Goal: Find contact information: Find contact information

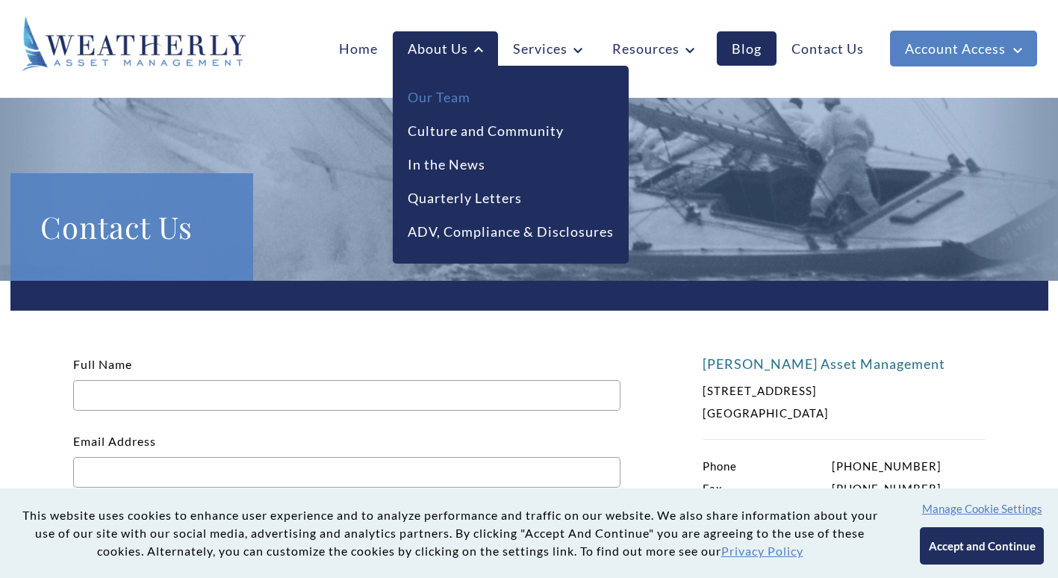
click at [439, 93] on link "Our Team" at bounding box center [439, 97] width 63 height 20
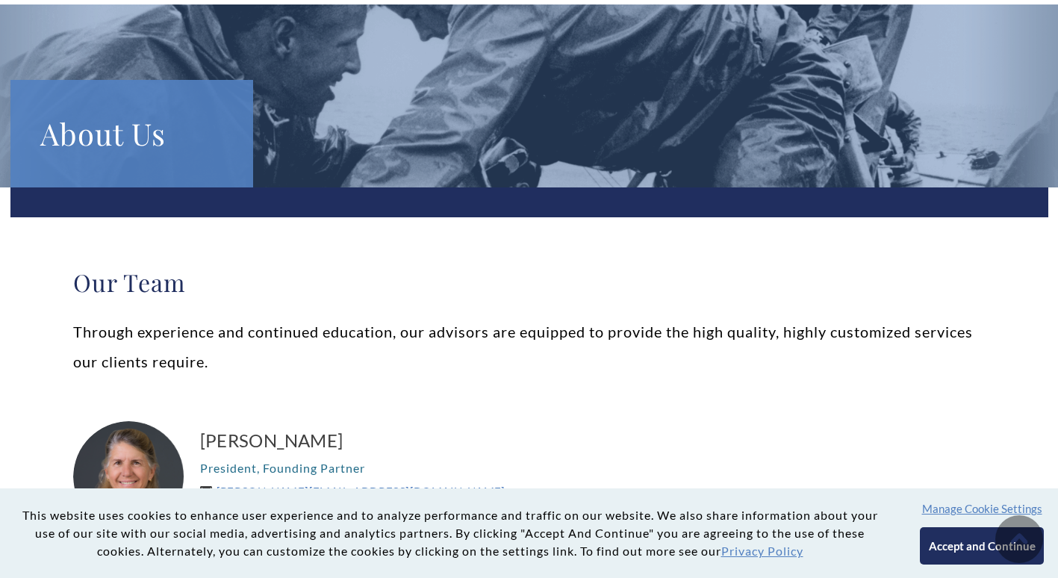
scroll to position [125, 0]
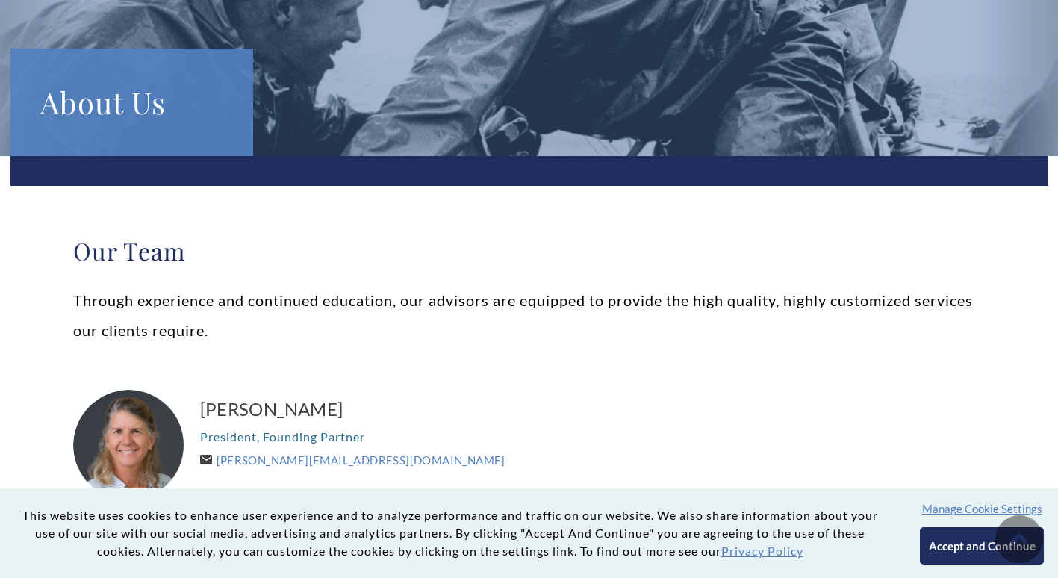
click at [955, 549] on button "Accept and Continue" at bounding box center [981, 545] width 123 height 37
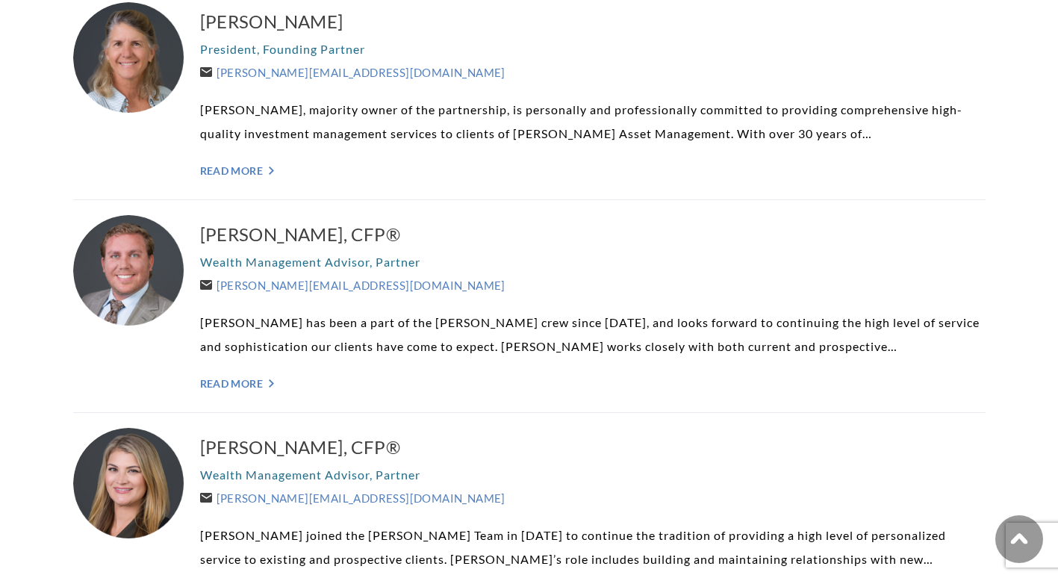
scroll to position [373, 0]
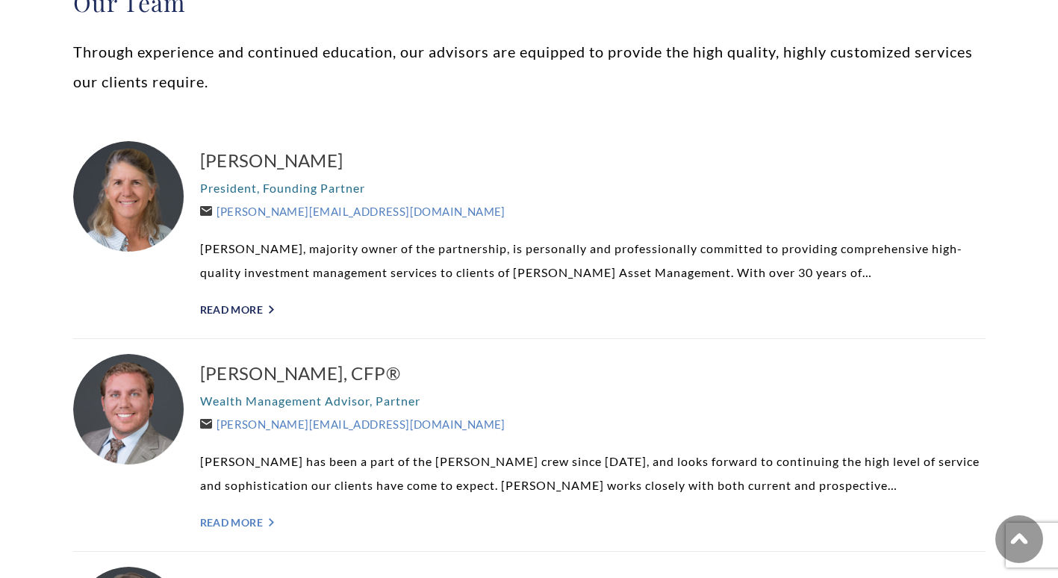
click at [252, 311] on link "Read More ">" at bounding box center [592, 309] width 785 height 13
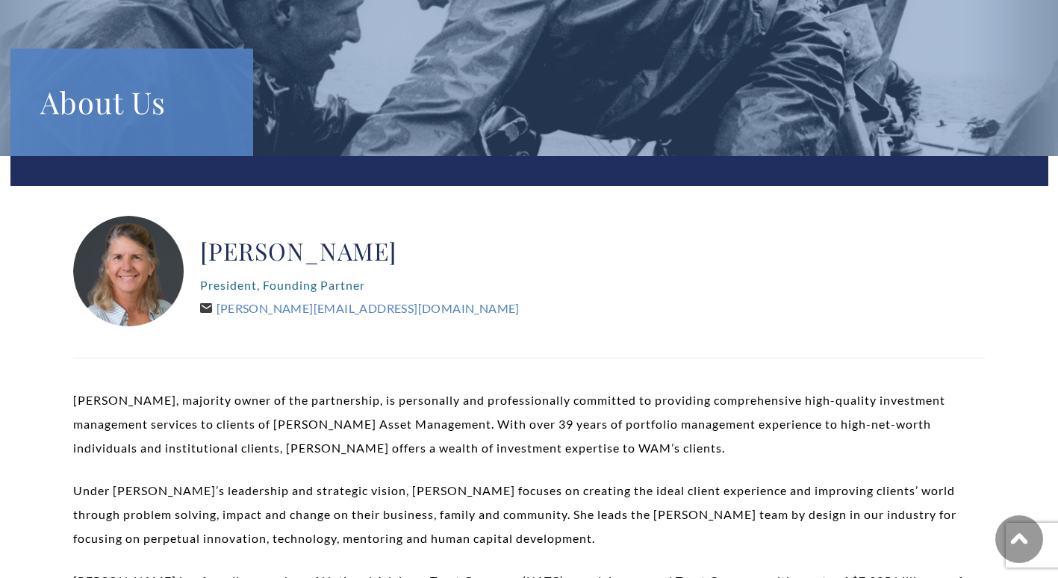
scroll to position [373, 0]
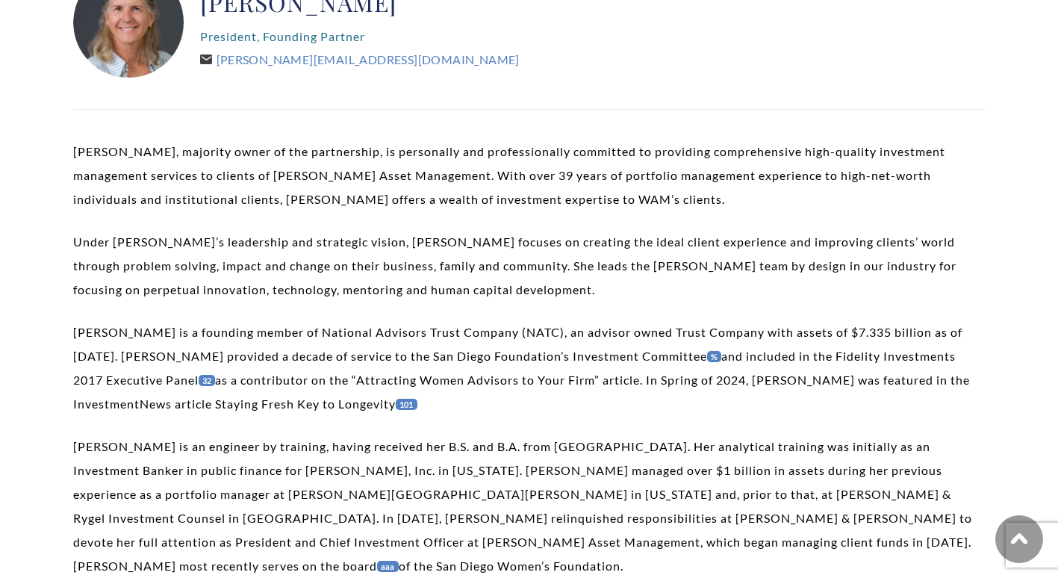
click at [409, 354] on p "Carolyn is a founding member of National Advisors Trust Company (NATC), an advi…" at bounding box center [529, 368] width 912 height 96
copy p "Diego"
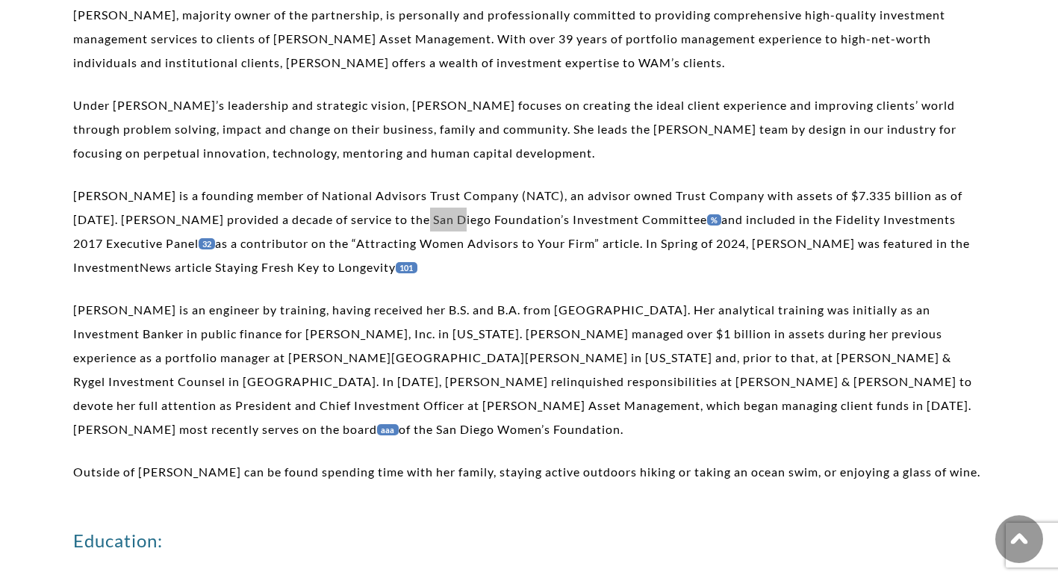
scroll to position [622, 0]
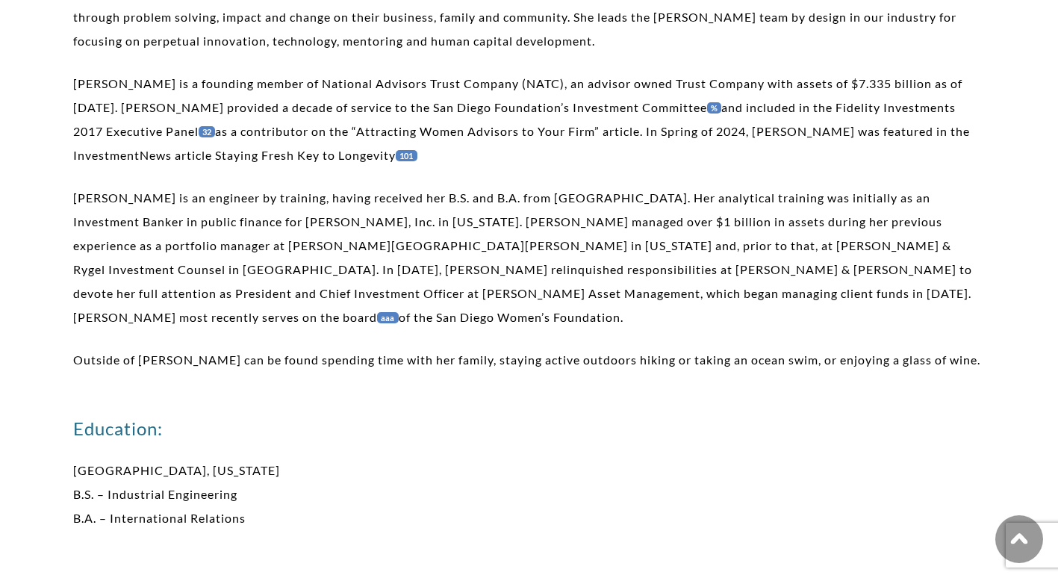
click at [585, 291] on p "Carolyn is an engineer by training, having received her B.S. and B.A. from Stan…" at bounding box center [529, 257] width 912 height 143
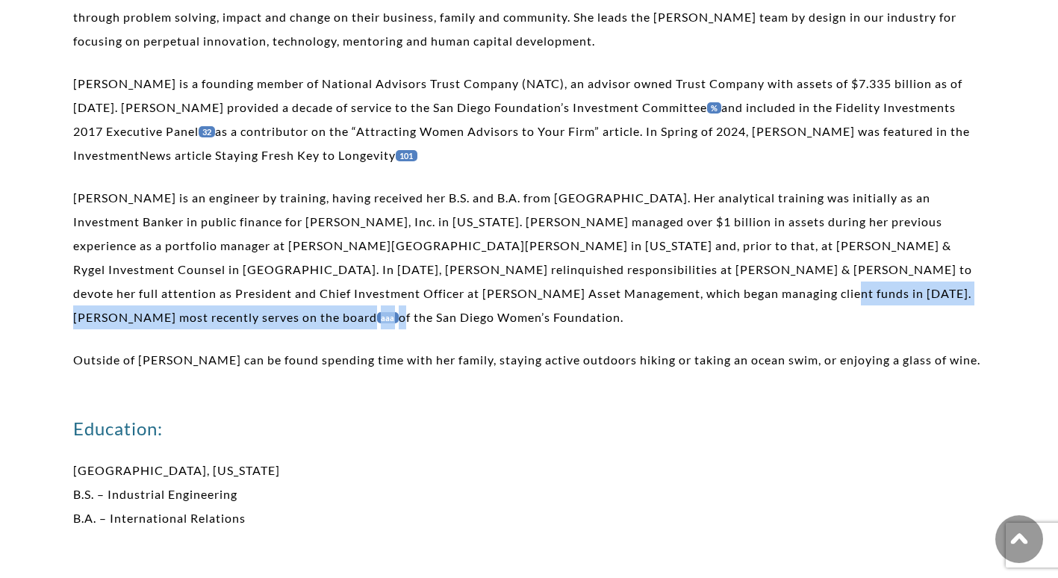
click at [585, 291] on p "Carolyn is an engineer by training, having received her B.S. and B.A. from Stan…" at bounding box center [529, 257] width 912 height 143
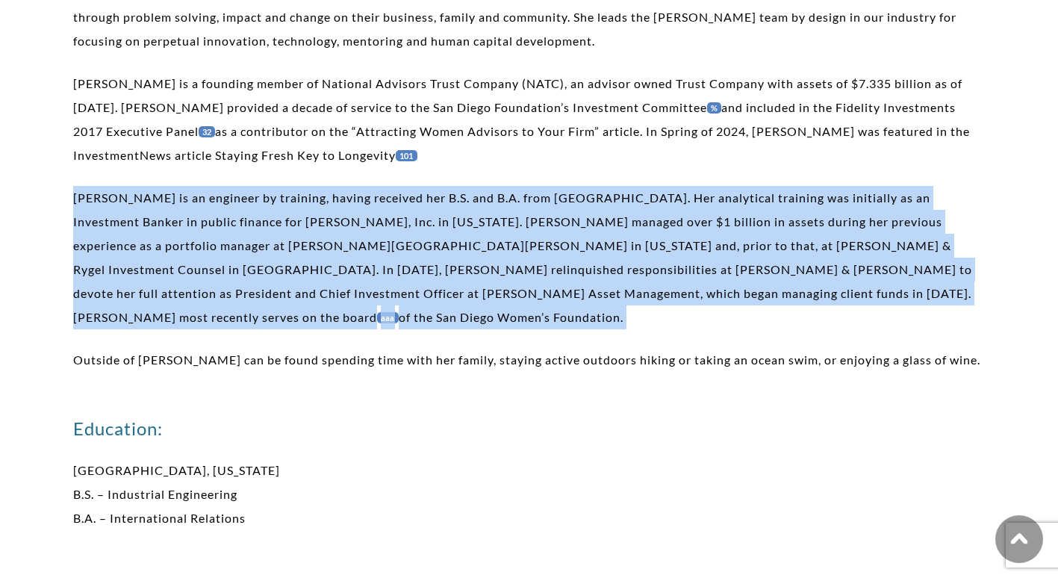
click at [585, 291] on p "Carolyn is an engineer by training, having received her B.S. and B.A. from Stan…" at bounding box center [529, 257] width 912 height 143
click at [573, 299] on p "Carolyn is an engineer by training, having received her B.S. and B.A. from Stan…" at bounding box center [529, 257] width 912 height 143
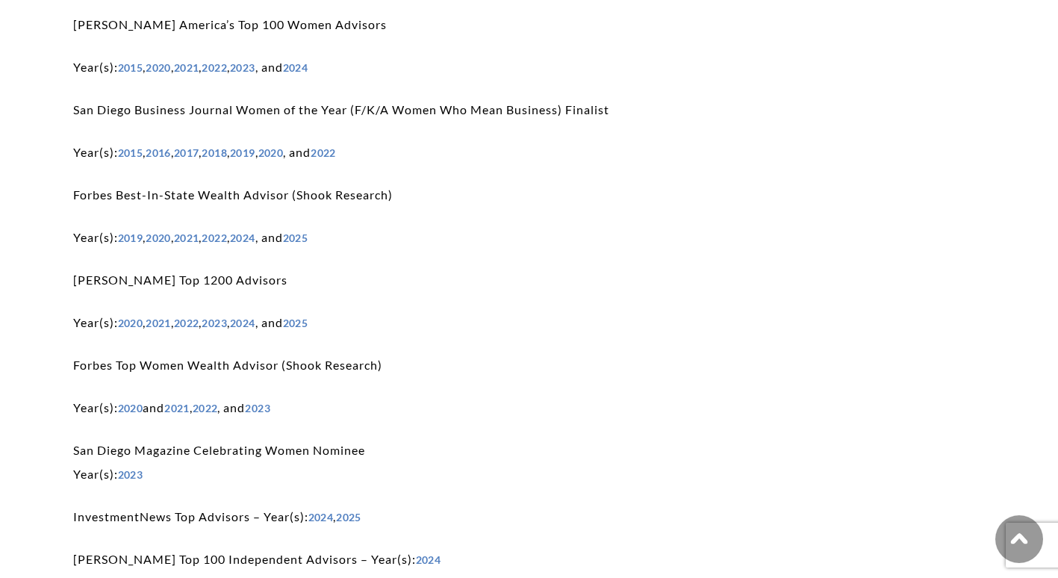
scroll to position [1915, 0]
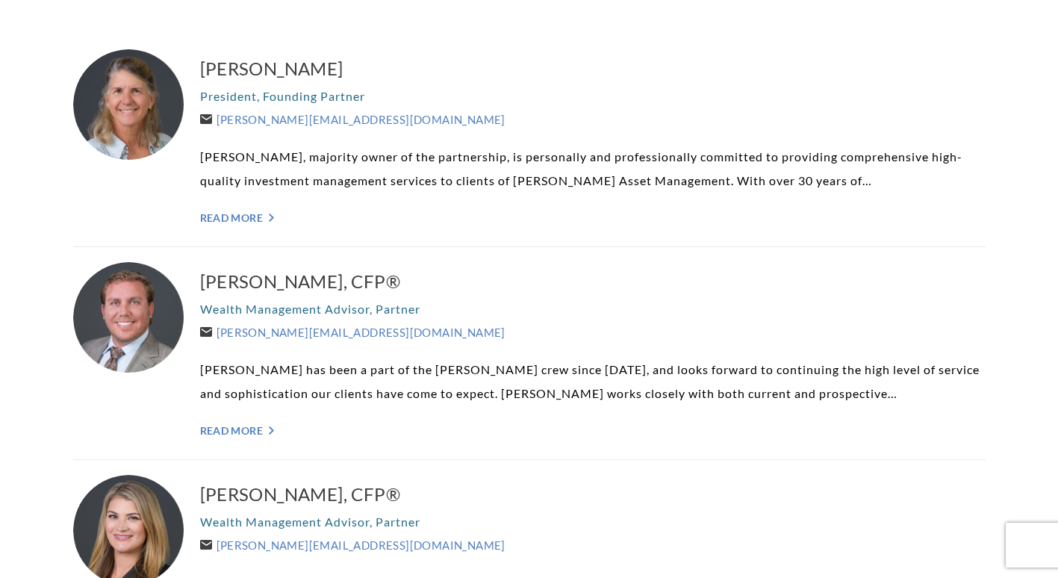
scroll to position [499, 0]
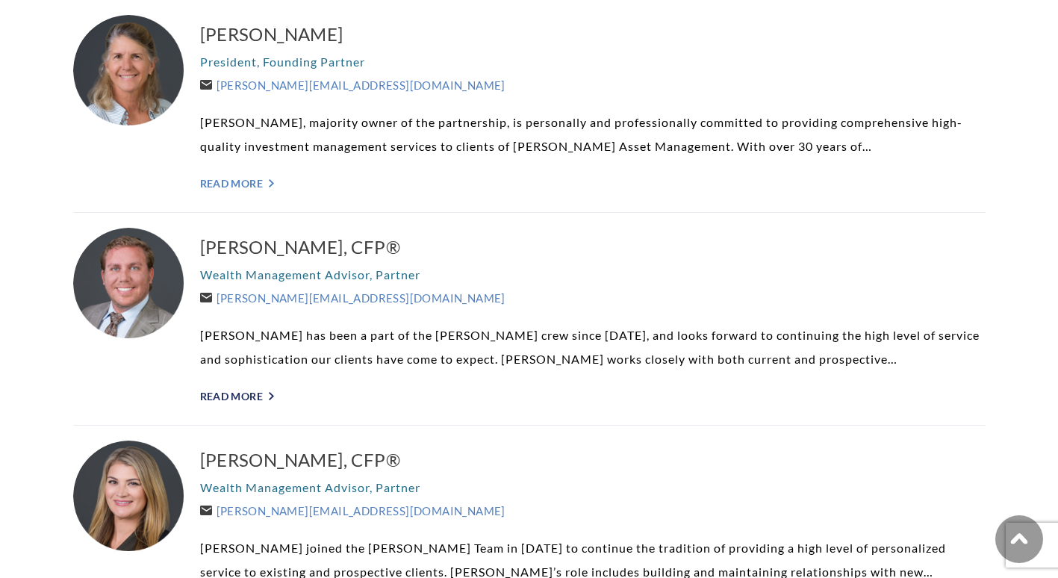
click at [247, 393] on link "Read More ">" at bounding box center [592, 396] width 785 height 13
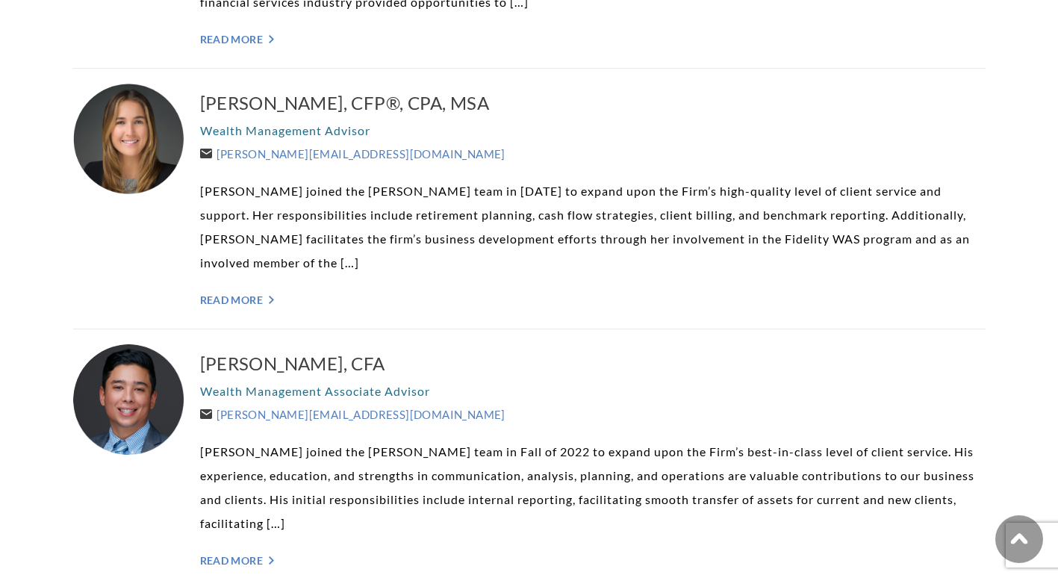
scroll to position [2366, 0]
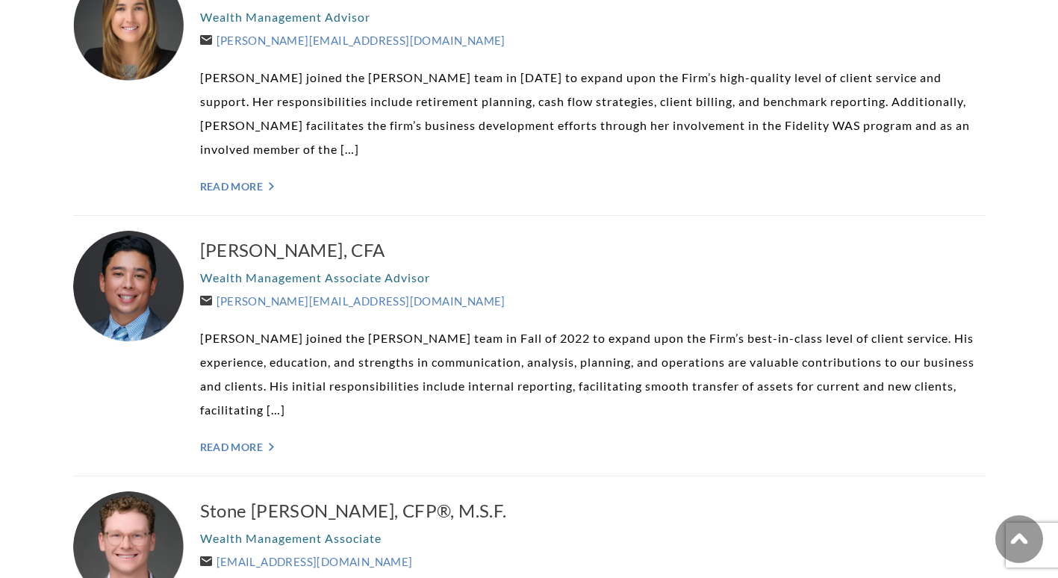
click at [87, 150] on div "[PERSON_NAME], CFP®, CPA, MSA Wealth Management Advisor [PERSON_NAME][EMAIL_ADD…" at bounding box center [529, 85] width 912 height 261
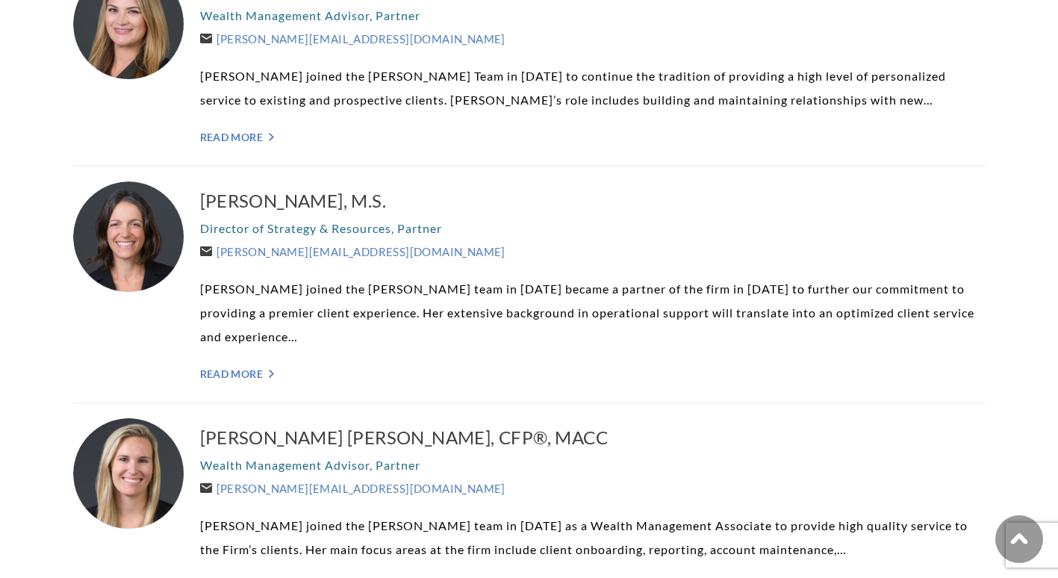
scroll to position [1008, 0]
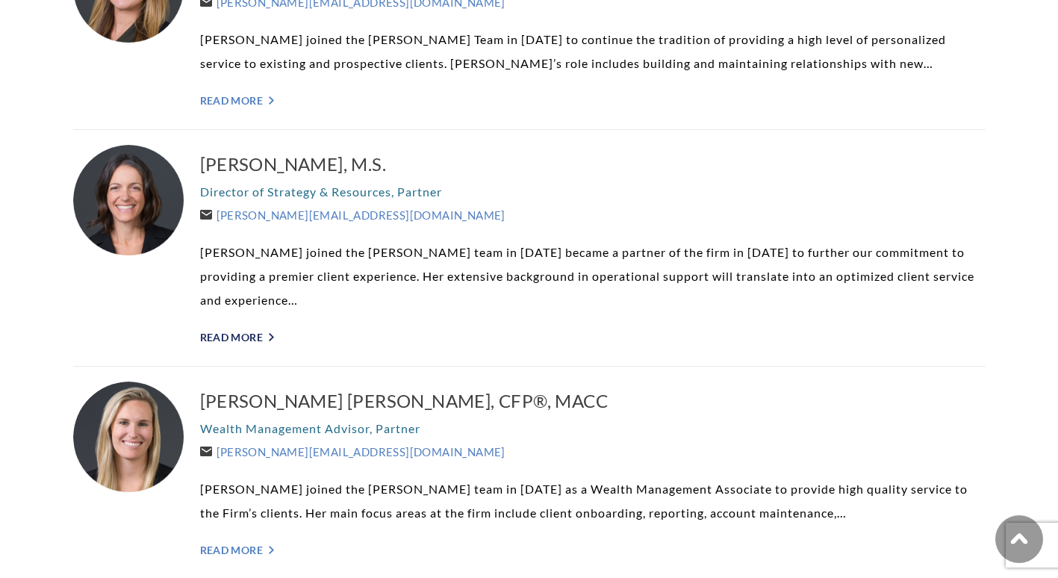
click at [245, 337] on link "Read More ">" at bounding box center [592, 337] width 785 height 13
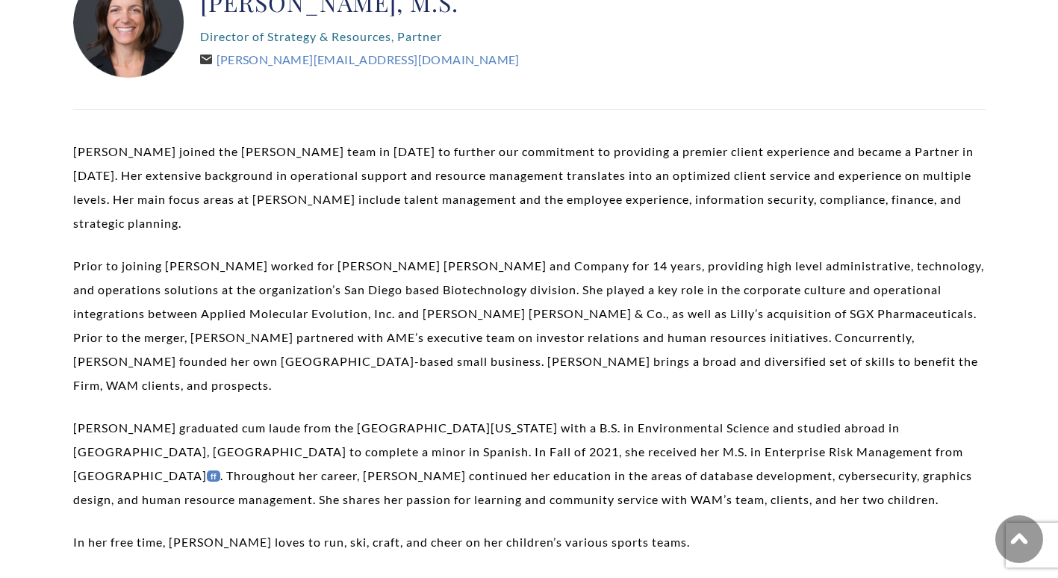
scroll to position [249, 0]
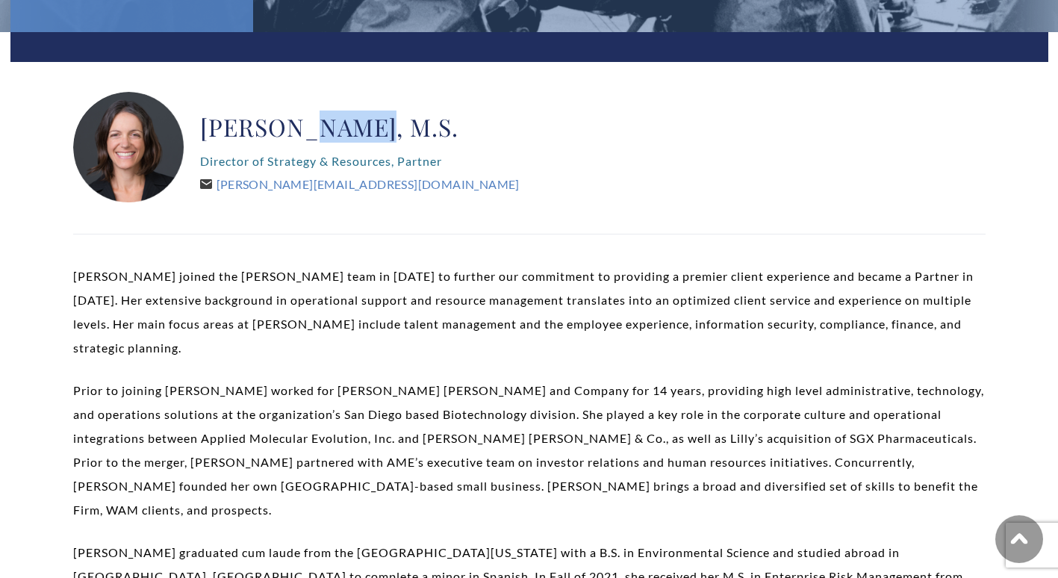
drag, startPoint x: 299, startPoint y: 127, endPoint x: 352, endPoint y: 128, distance: 53.8
click at [352, 128] on h2 "[PERSON_NAME], M.S." at bounding box center [359, 127] width 319 height 30
copy h2 "[PERSON_NAME]"
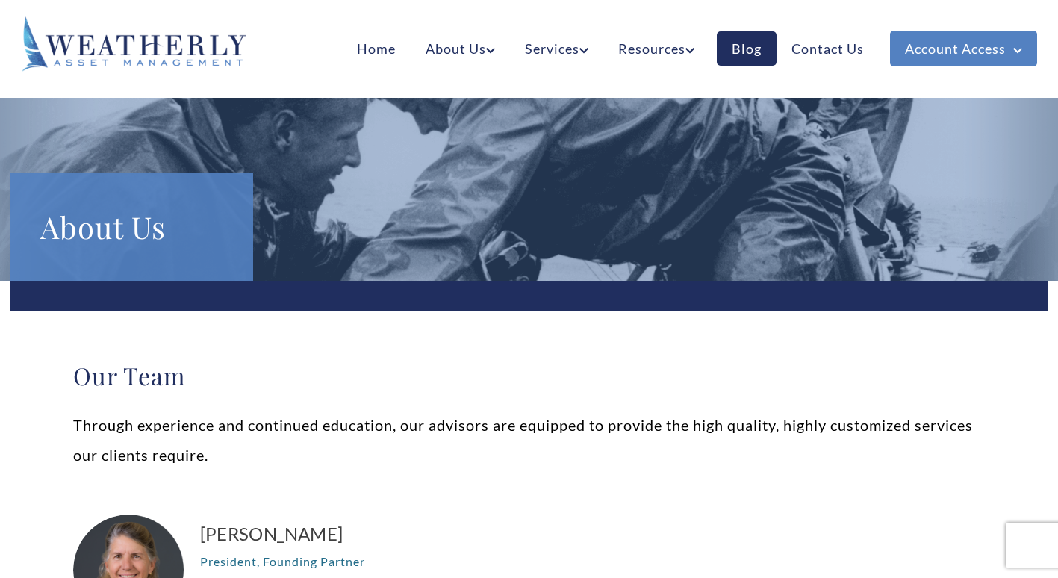
scroll to position [1008, 0]
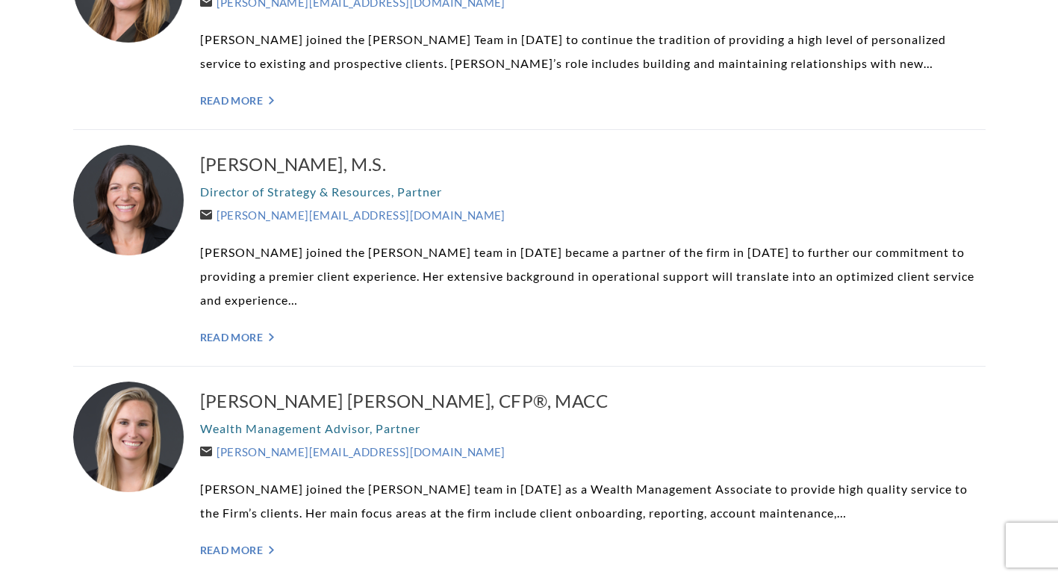
click at [76, 96] on div "[PERSON_NAME], CFP® Wealth Management Advisor, Partner [PERSON_NAME][EMAIL_ADDR…" at bounding box center [529, 23] width 912 height 213
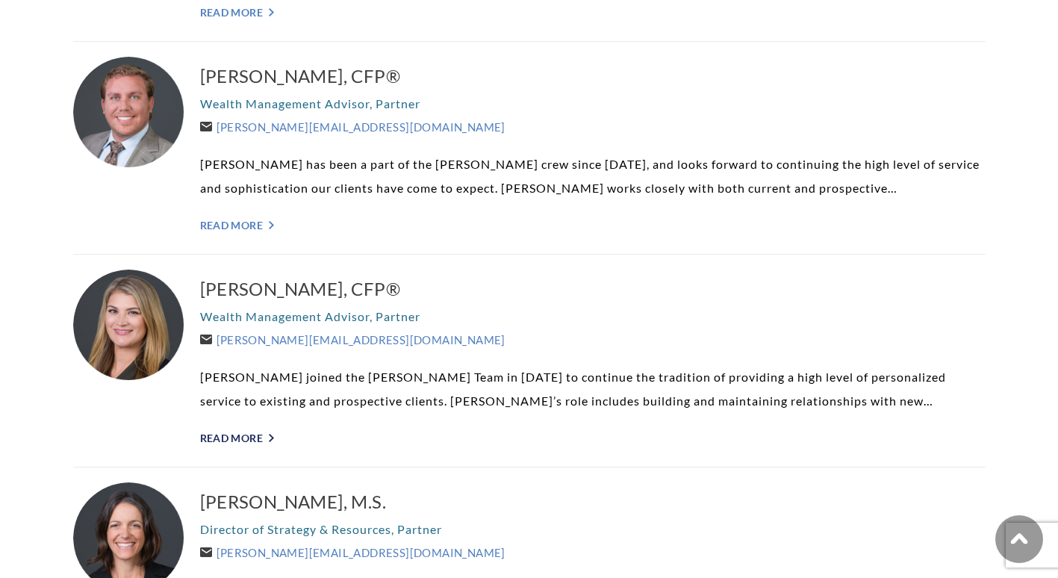
click at [232, 439] on link "Read More ">" at bounding box center [592, 437] width 785 height 13
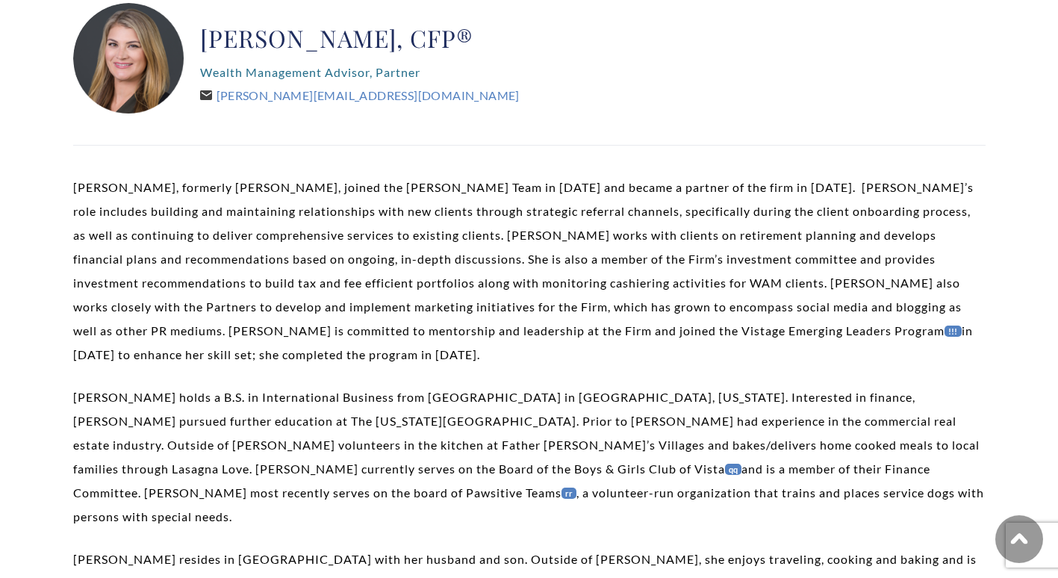
scroll to position [373, 0]
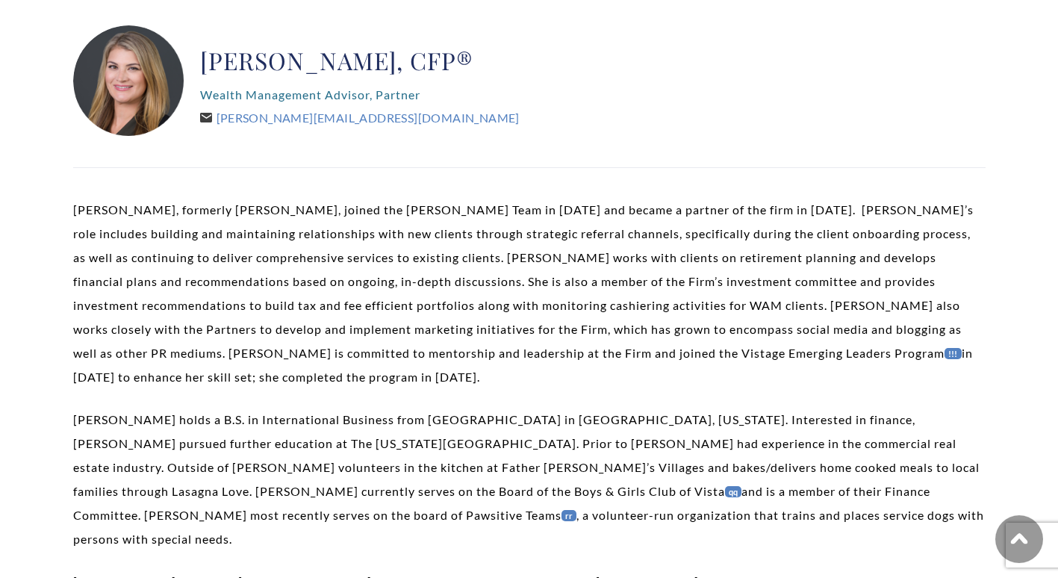
scroll to position [0, 0]
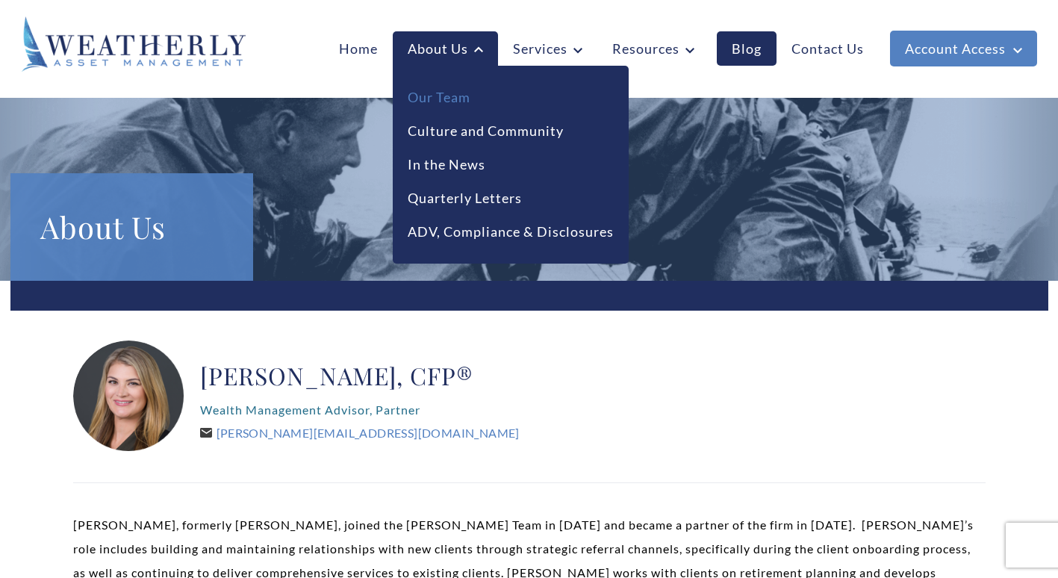
click at [443, 96] on link "Our Team" at bounding box center [439, 97] width 63 height 20
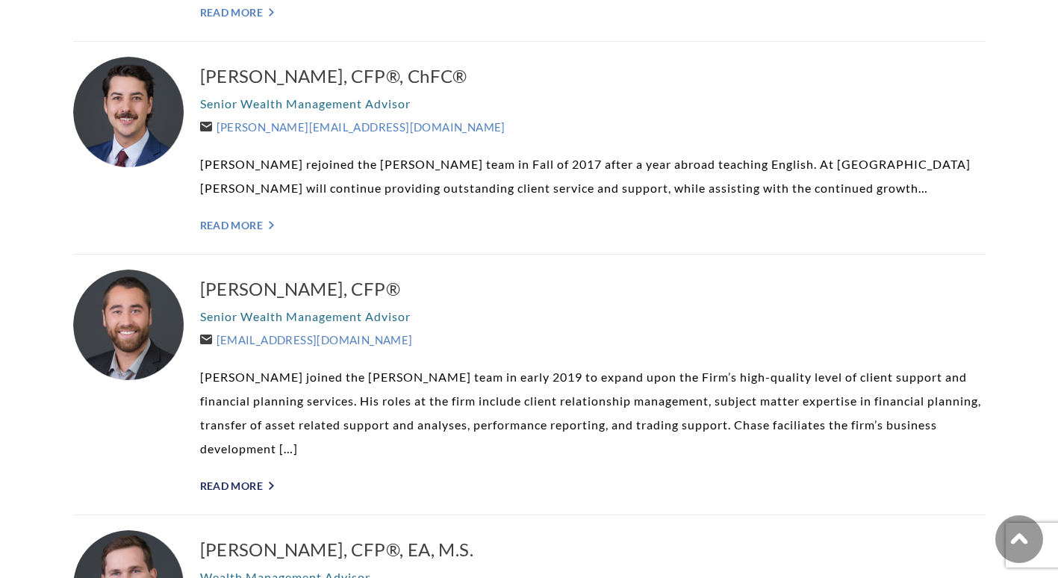
click at [237, 479] on link "Read More ">" at bounding box center [592, 485] width 785 height 13
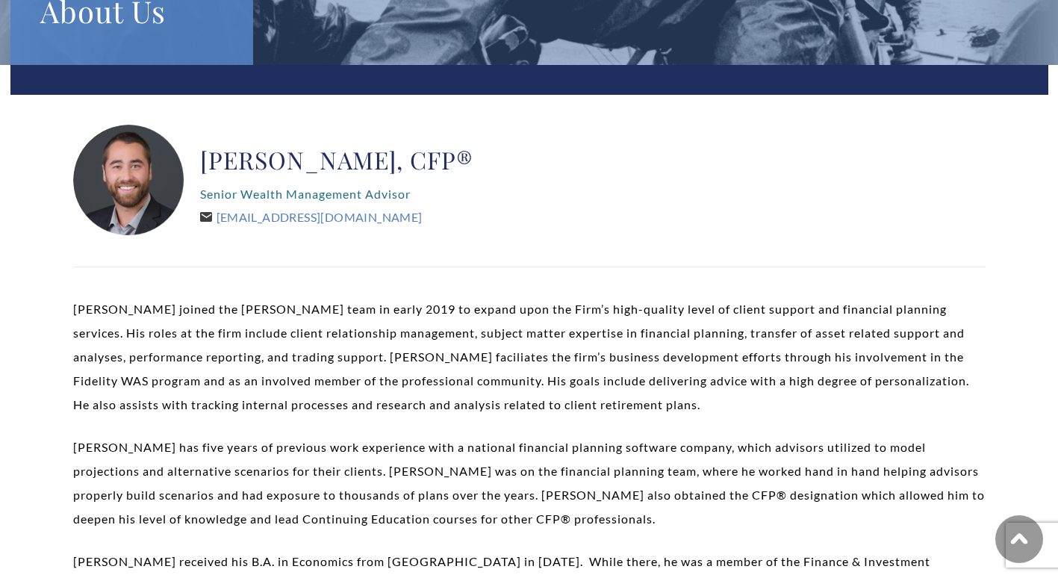
scroll to position [249, 0]
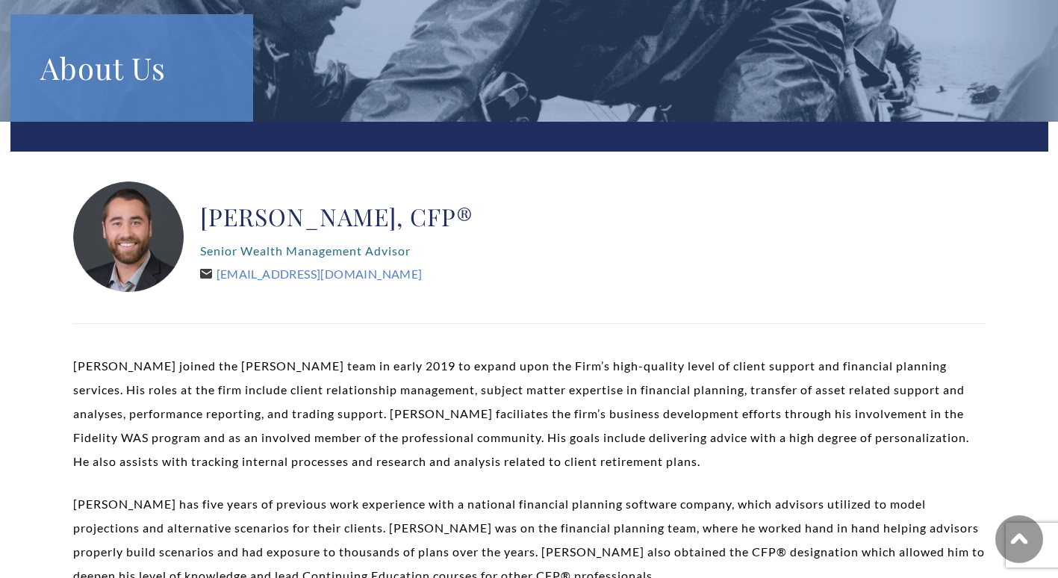
scroll to position [0, 0]
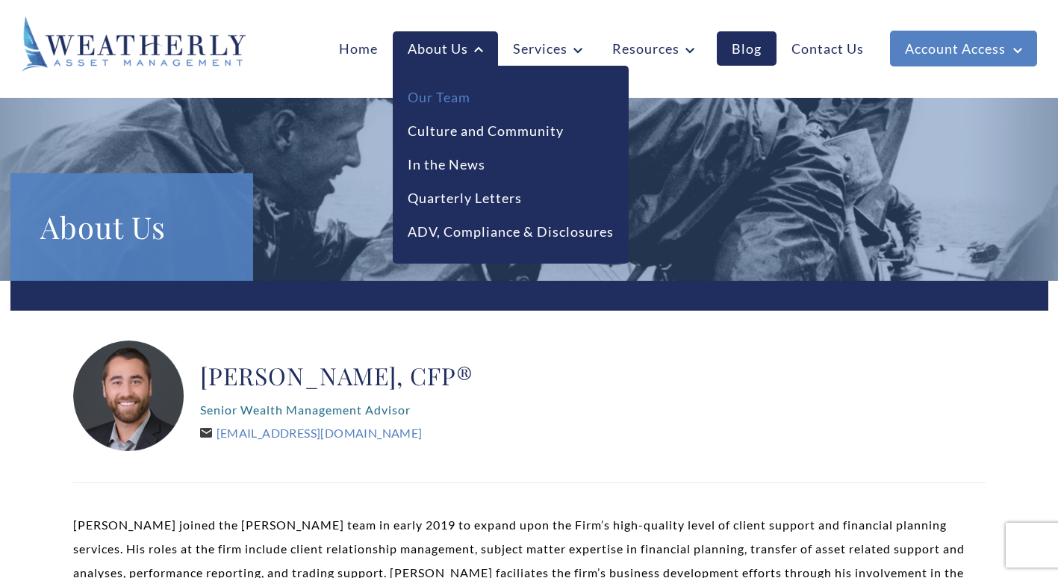
click at [453, 99] on link "Our Team" at bounding box center [439, 97] width 63 height 20
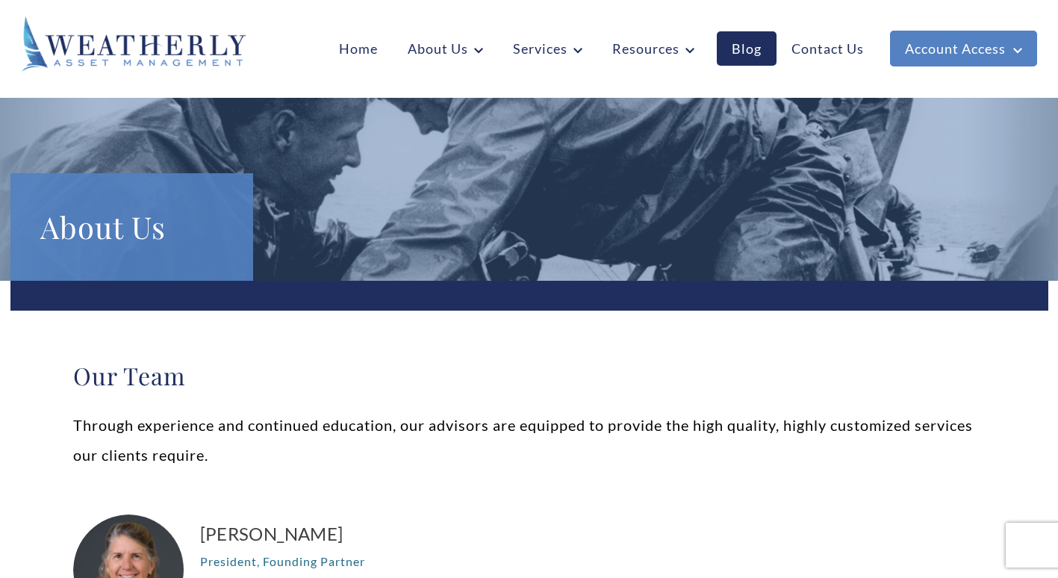
click at [379, 363] on h2 "Our Team" at bounding box center [529, 376] width 912 height 30
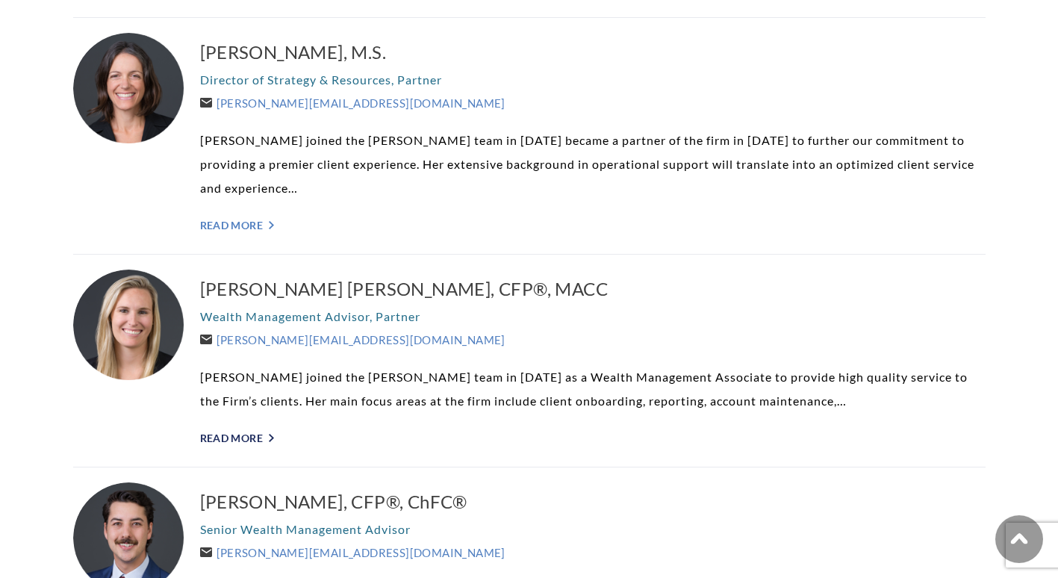
click at [225, 435] on link "Read More ">" at bounding box center [592, 437] width 785 height 13
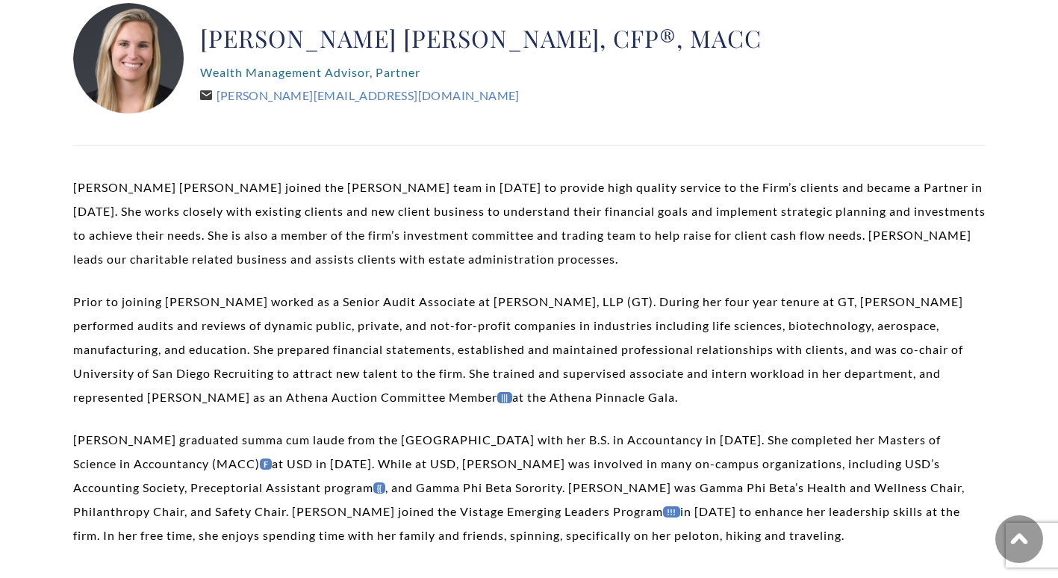
scroll to position [373, 0]
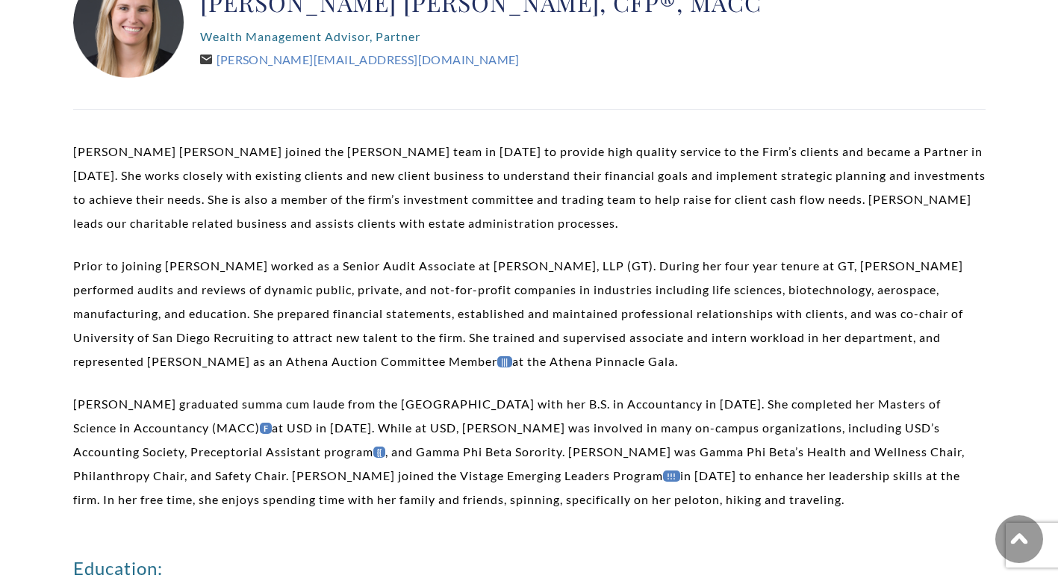
click at [542, 75] on div "Brooke Boone Kelly, CFP®, MACC Wealth Management Advisor, Partner Brooke@Weathe…" at bounding box center [480, 23] width 561 height 112
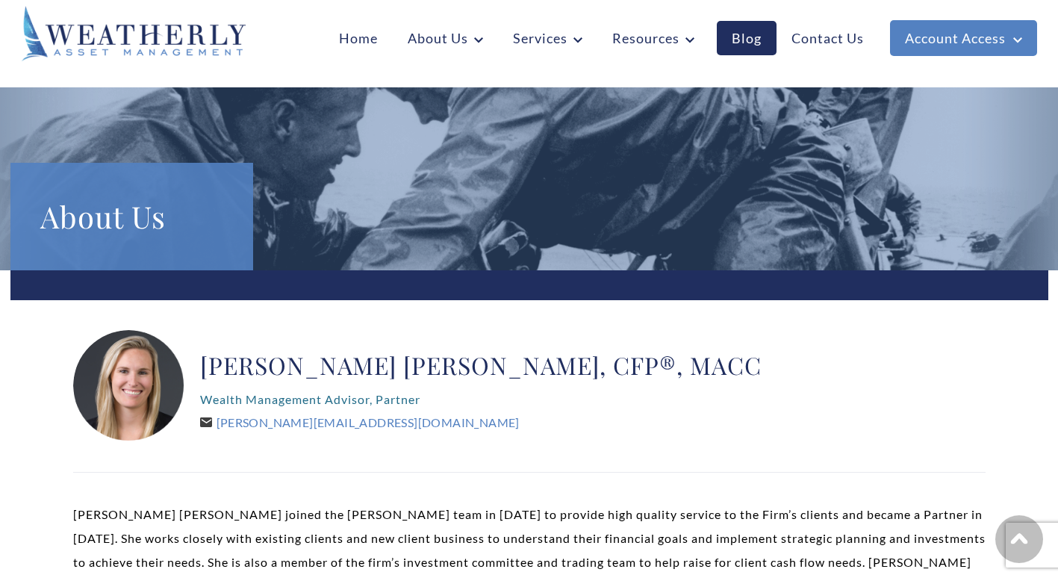
scroll to position [0, 0]
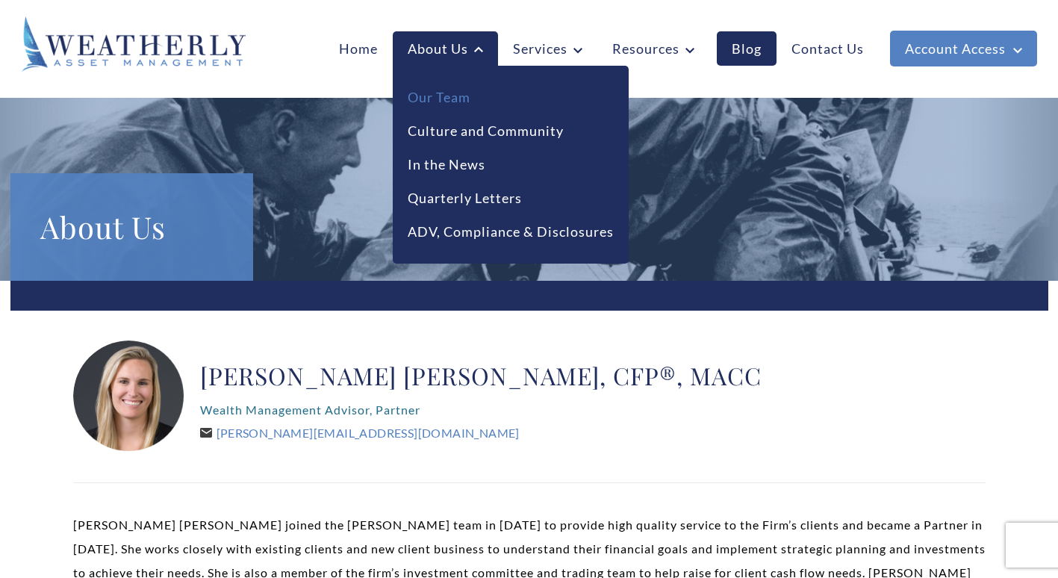
click at [434, 97] on link "Our Team" at bounding box center [439, 97] width 63 height 20
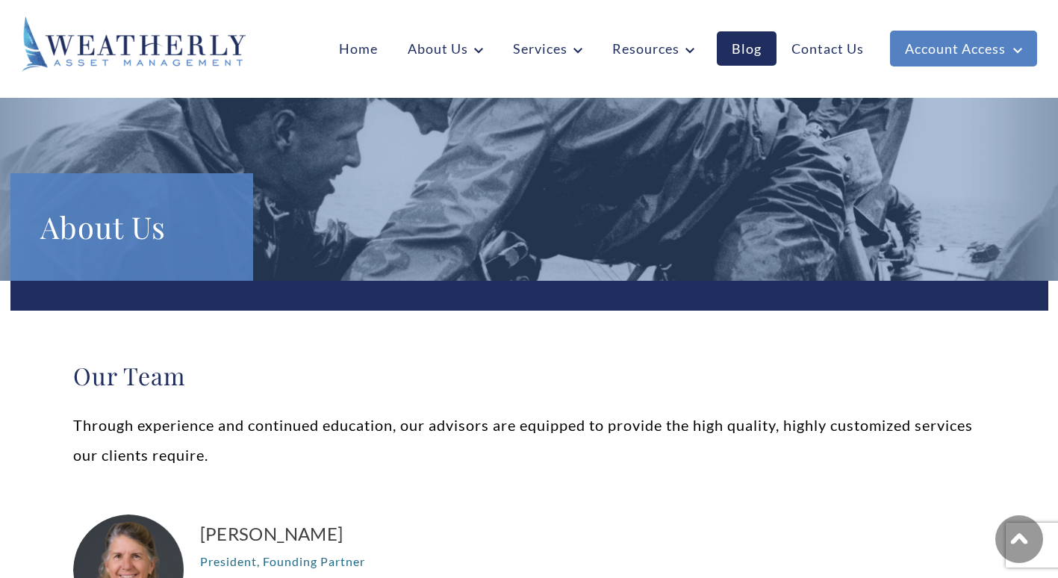
scroll to position [1332, 0]
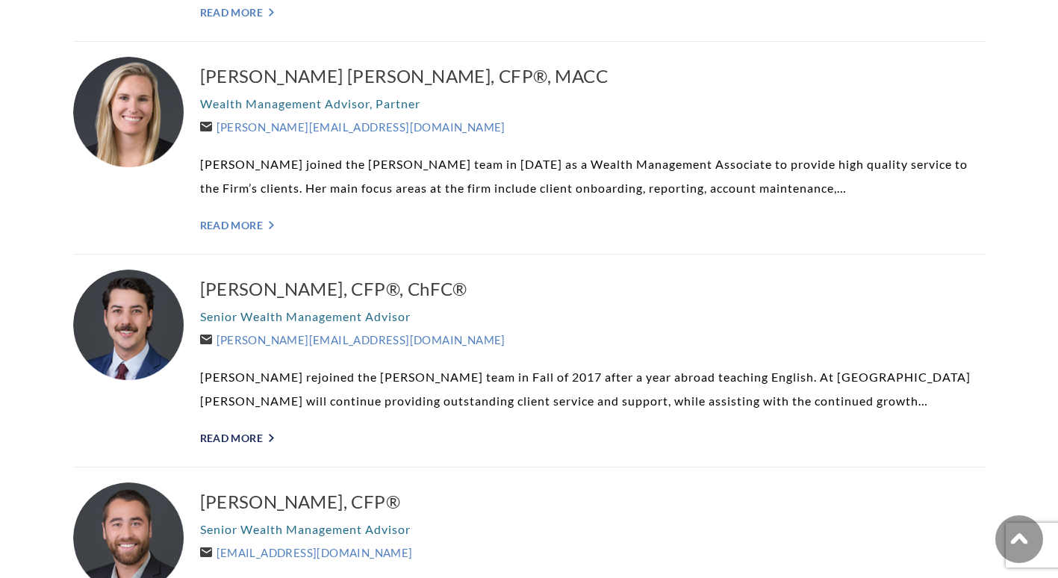
click at [233, 434] on link "Read More ">" at bounding box center [592, 437] width 785 height 13
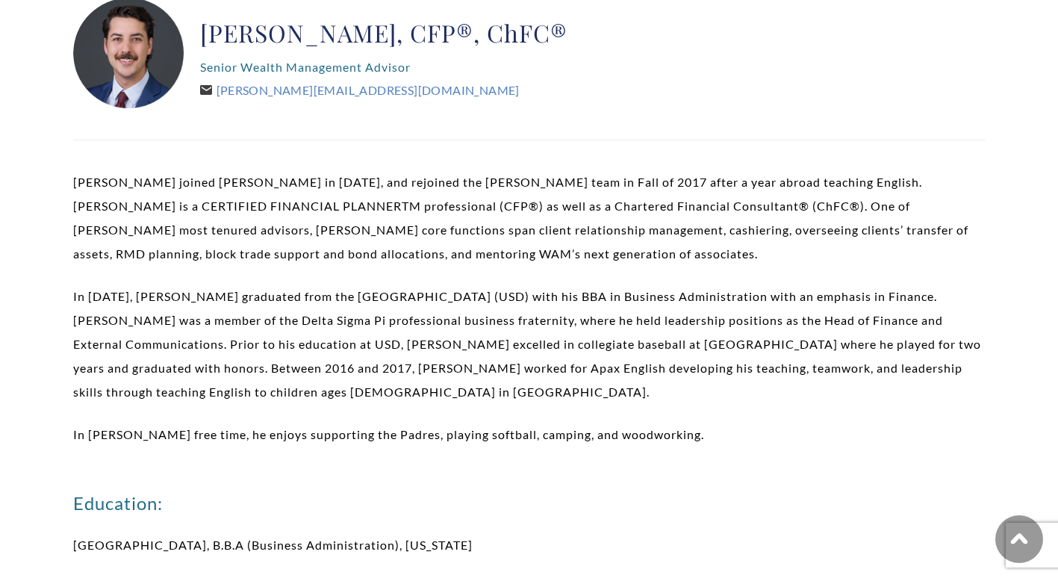
scroll to position [373, 0]
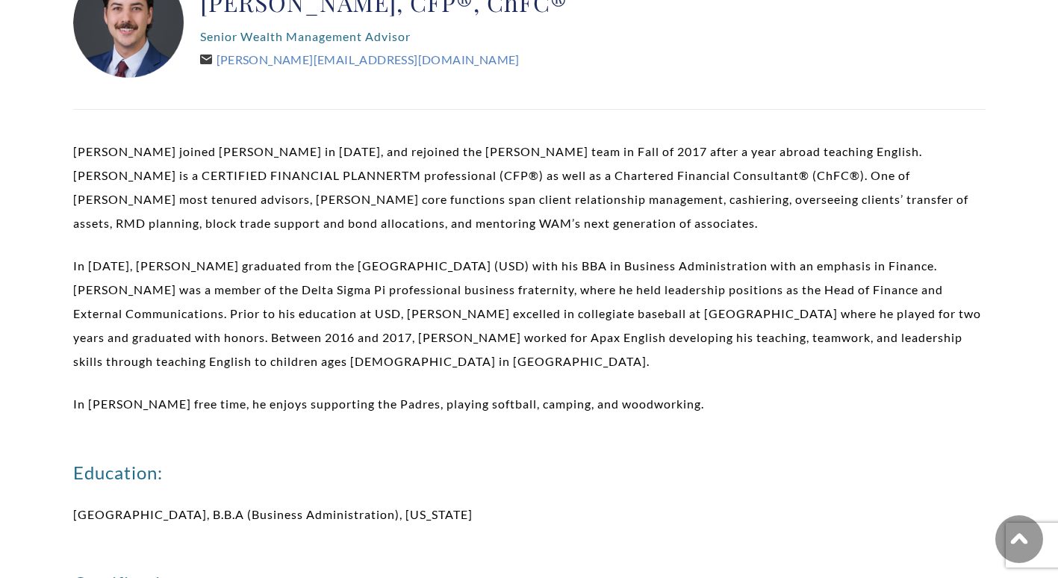
click at [31, 95] on div "Ryan Richardson, CFP®, ChFC® Senior Wealth Management Advisor Ryan@WeatherlyAss…" at bounding box center [529, 522] width 1038 height 1231
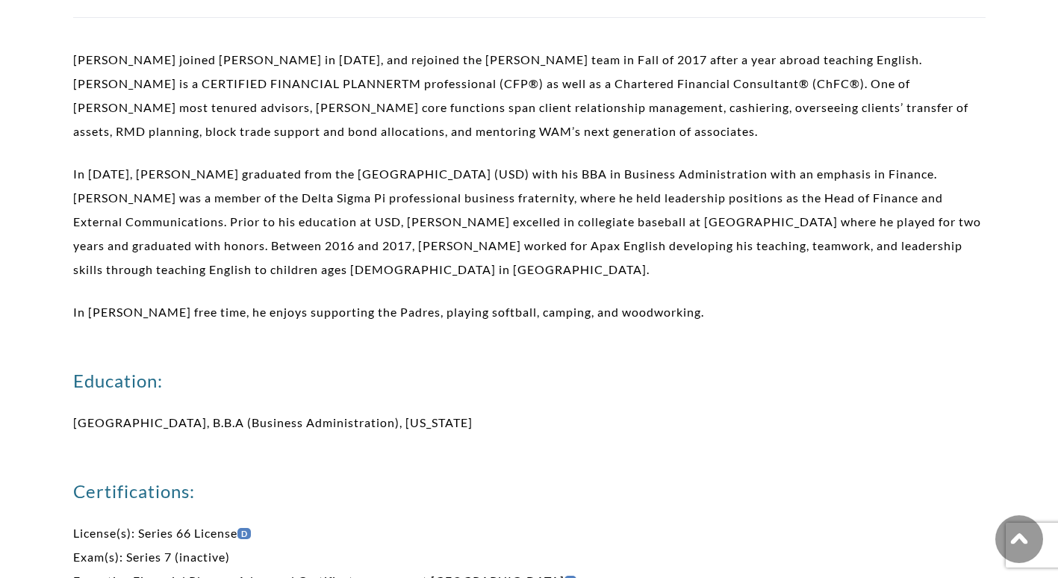
scroll to position [463, 0]
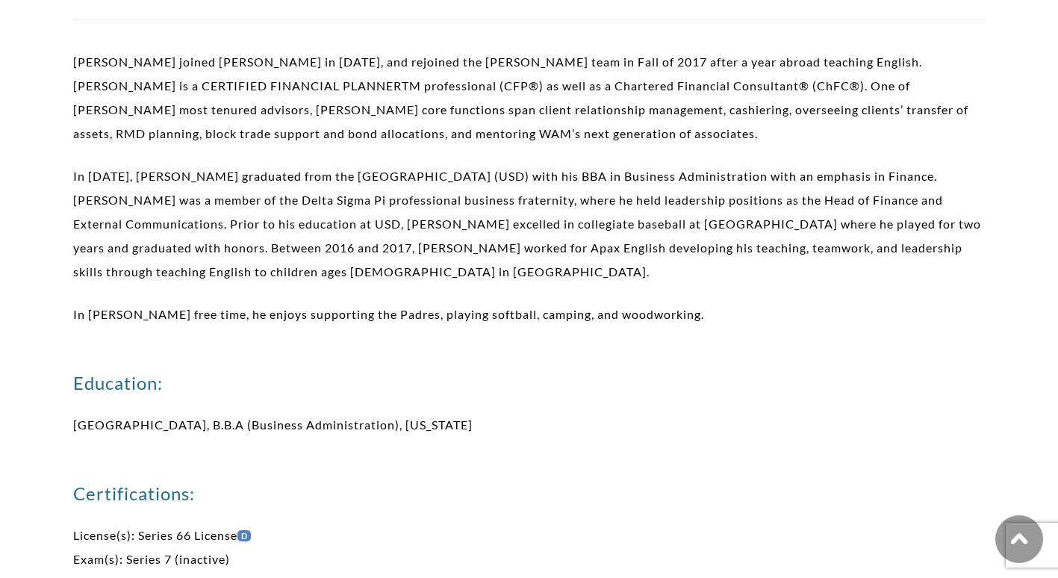
click at [46, 96] on div "Ryan Richardson, CFP®, ChFC® Senior Wealth Management Advisor Ryan@WeatherlyAss…" at bounding box center [529, 433] width 1038 height 1231
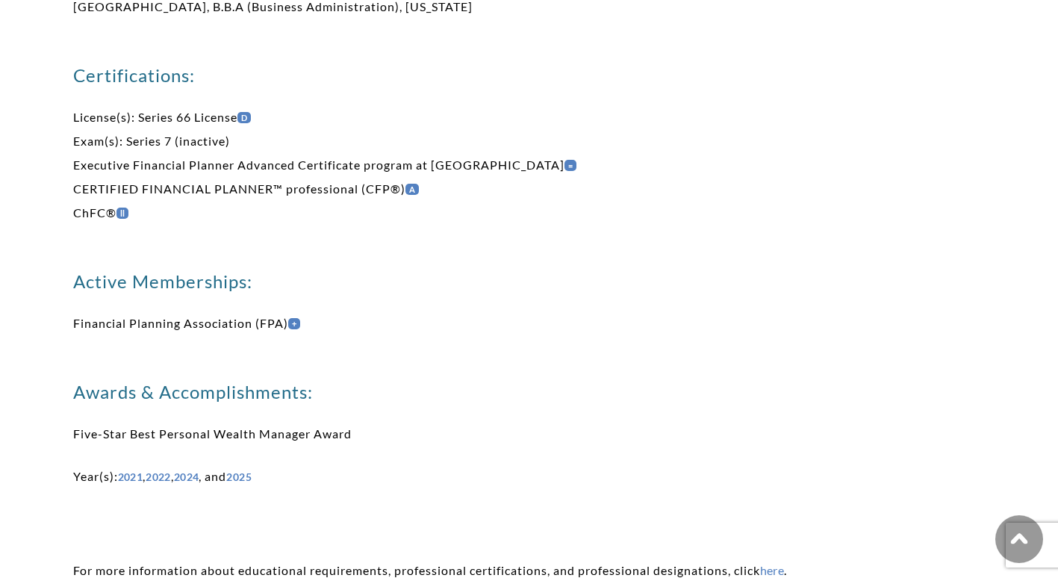
scroll to position [851, 0]
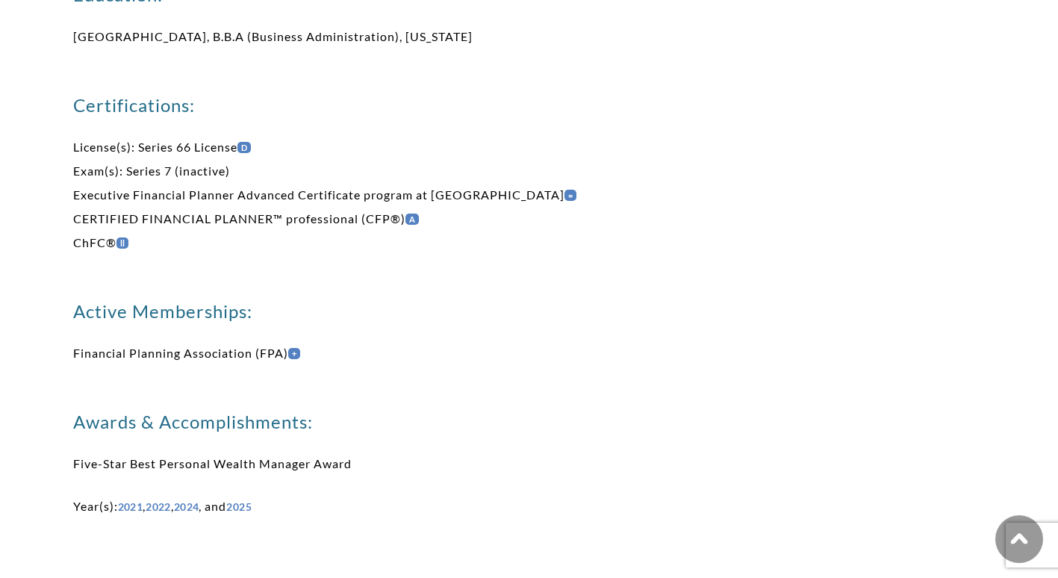
click at [46, 61] on div "Ryan Richardson, CFP®, ChFC® Senior Wealth Management Advisor Ryan@WeatherlyAss…" at bounding box center [529, 45] width 1038 height 1231
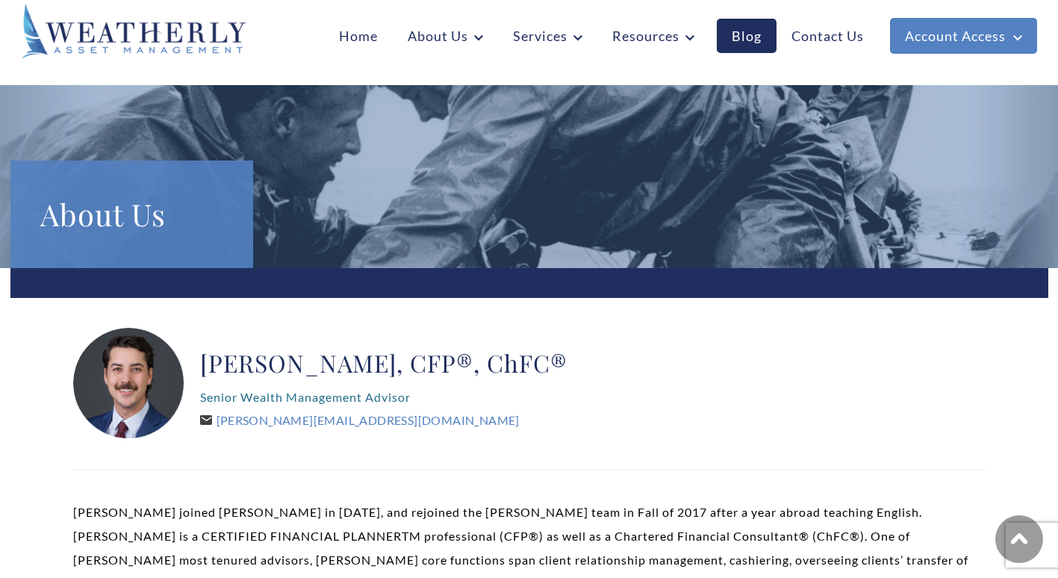
scroll to position [0, 0]
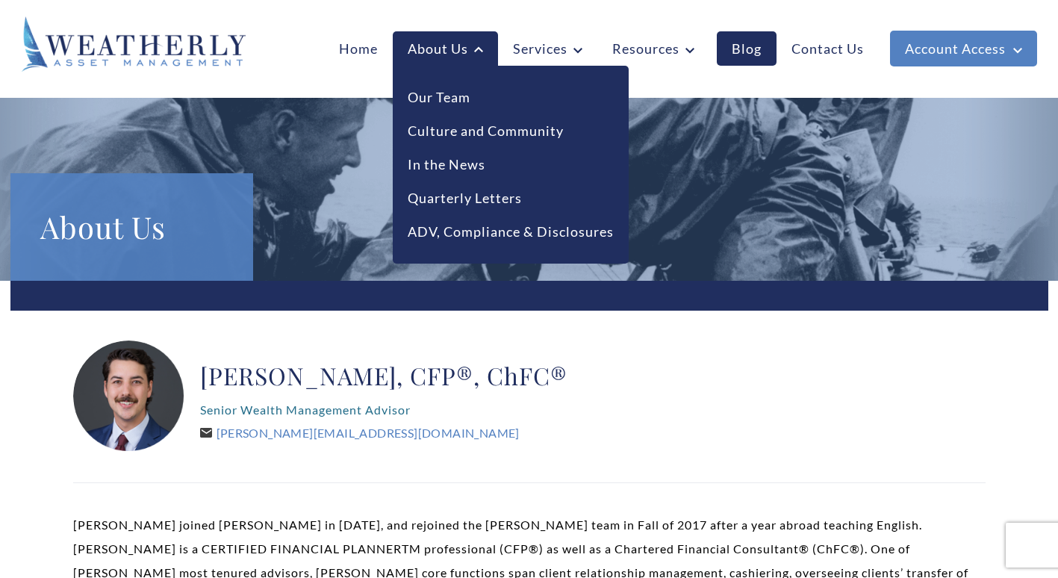
drag, startPoint x: 446, startPoint y: 100, endPoint x: 435, endPoint y: 113, distance: 16.9
click at [446, 100] on link "Our Team" at bounding box center [439, 97] width 63 height 20
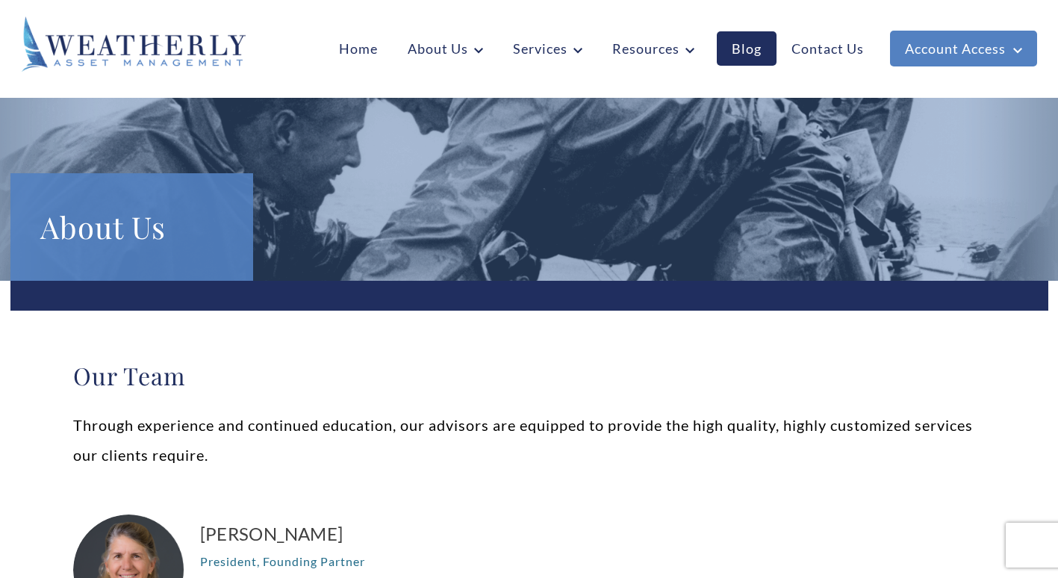
click at [264, 378] on h2 "Our Team" at bounding box center [529, 376] width 912 height 30
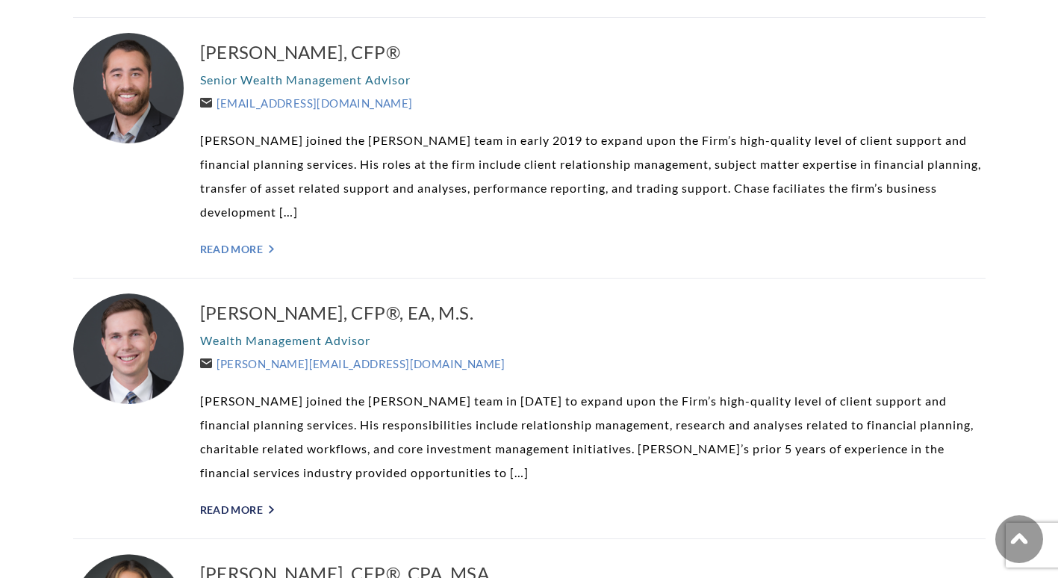
click at [228, 503] on link "Read More ">" at bounding box center [592, 509] width 785 height 13
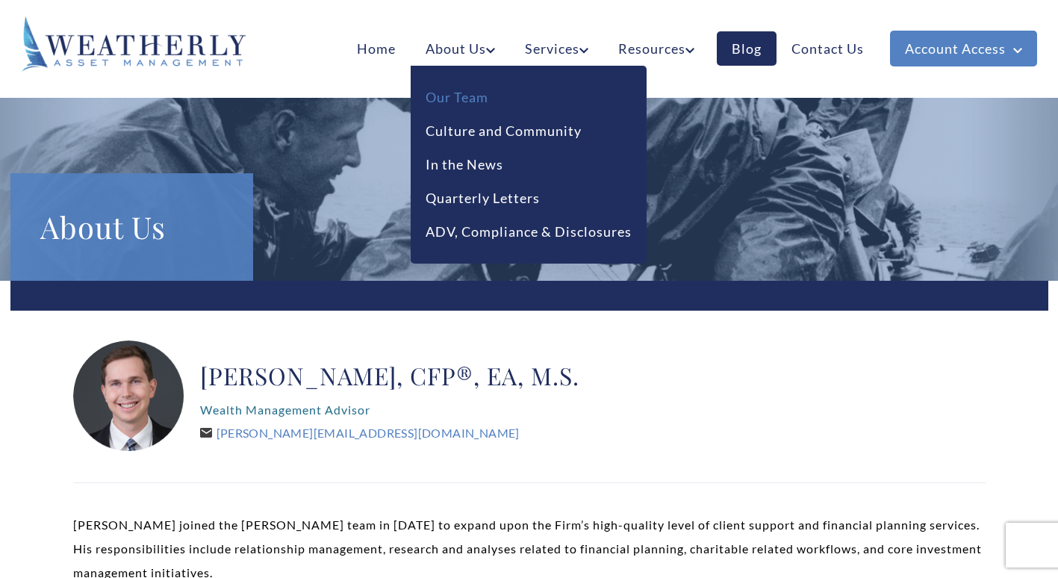
click at [468, 99] on link "Our Team" at bounding box center [456, 97] width 63 height 20
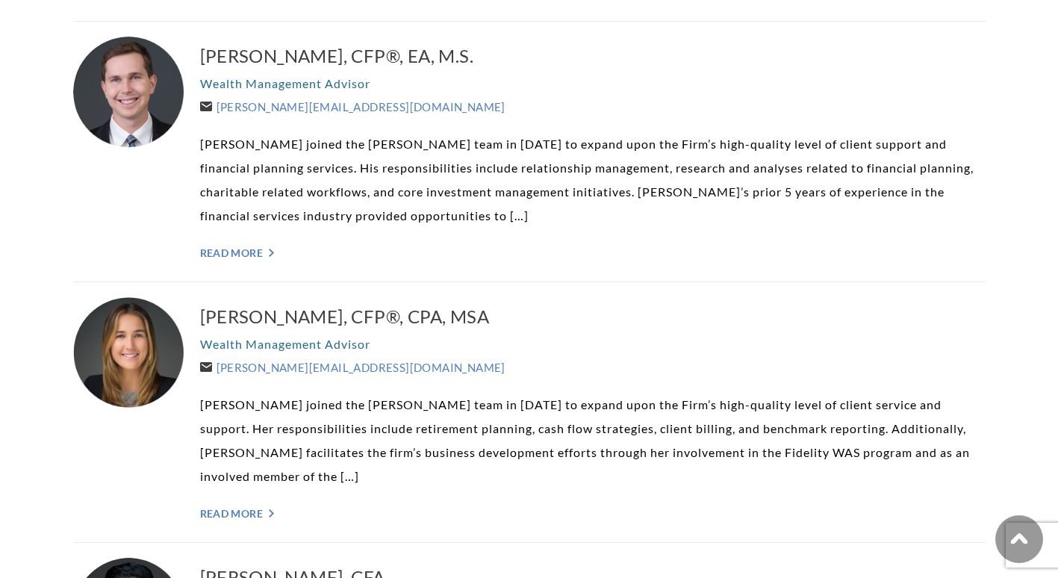
scroll to position [2115, 0]
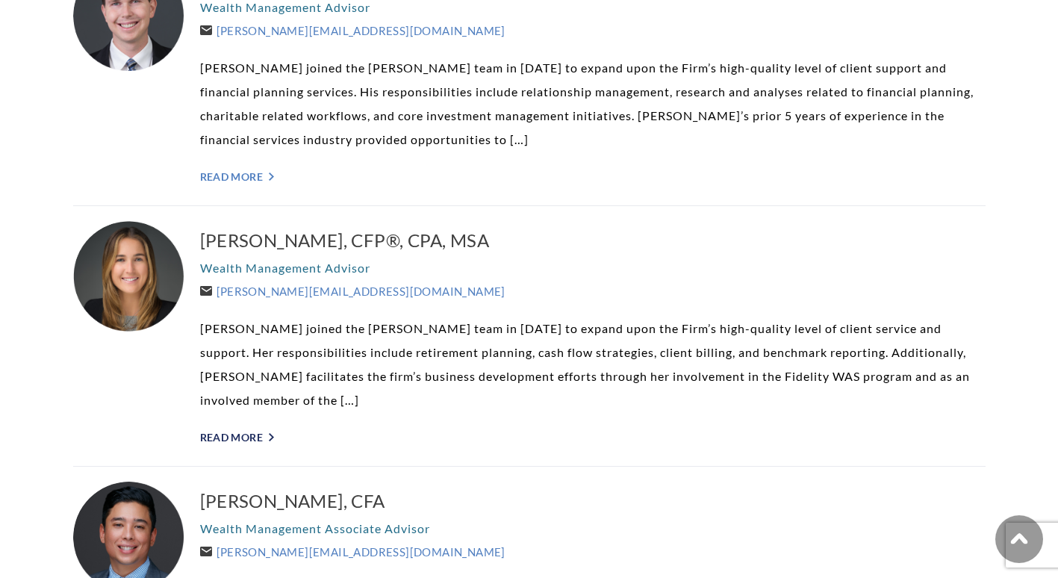
click at [230, 431] on link "Read More ">" at bounding box center [592, 437] width 785 height 13
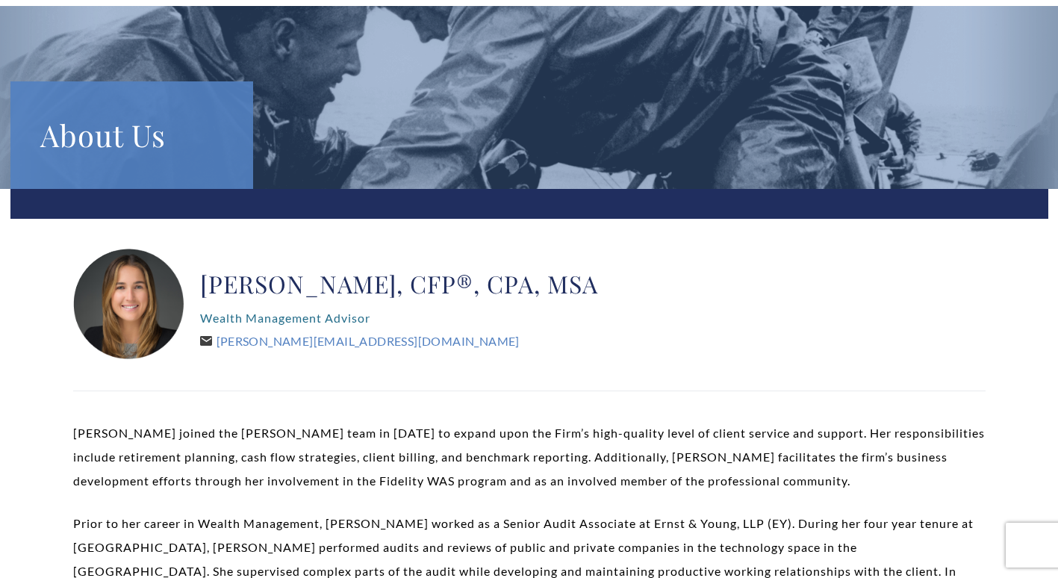
scroll to position [125, 0]
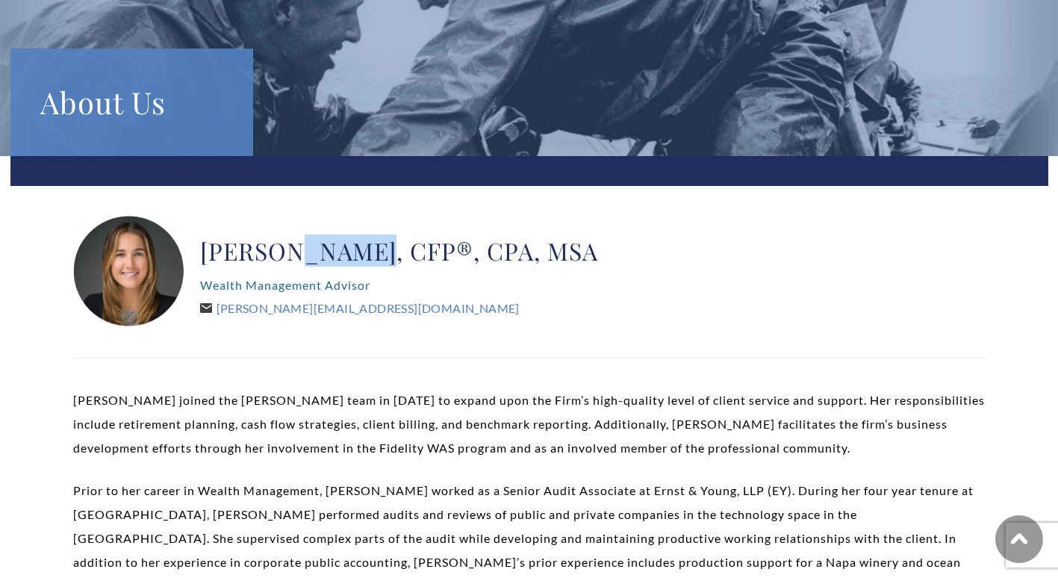
drag, startPoint x: 293, startPoint y: 250, endPoint x: 358, endPoint y: 246, distance: 65.8
click at [358, 246] on h2 "[PERSON_NAME], CFP®, CPA, MSA" at bounding box center [399, 251] width 398 height 30
copy h2 "[PERSON_NAME]"
drag, startPoint x: 417, startPoint y: 307, endPoint x: 228, endPoint y: 309, distance: 188.1
click at [228, 309] on div "[PERSON_NAME], CFP®, CPA, MSA Wealth Management Advisor [PERSON_NAME][EMAIL_ADD…" at bounding box center [399, 272] width 398 height 112
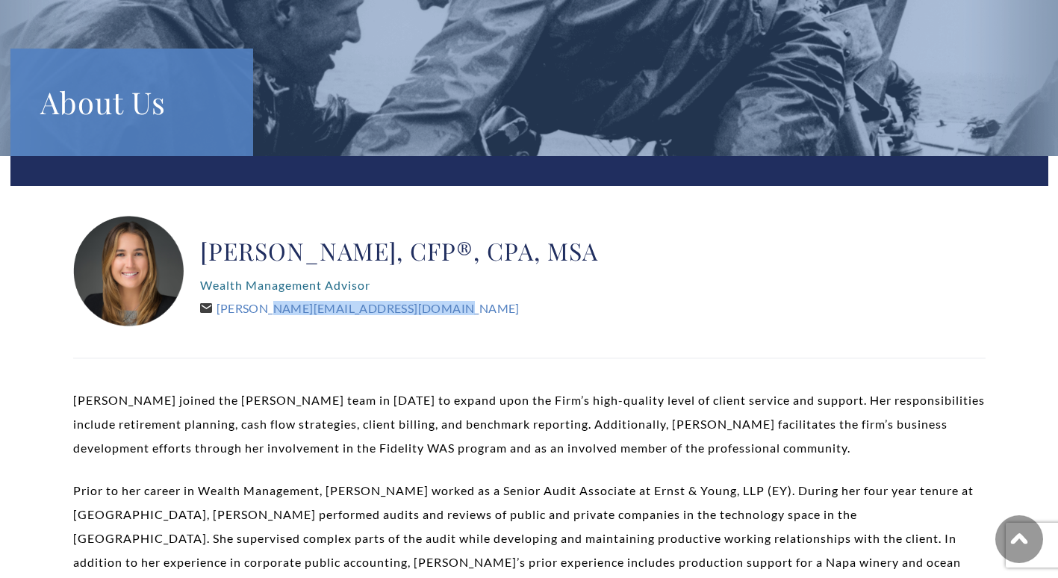
copy link "[EMAIL_ADDRESS][DOMAIN_NAME]"
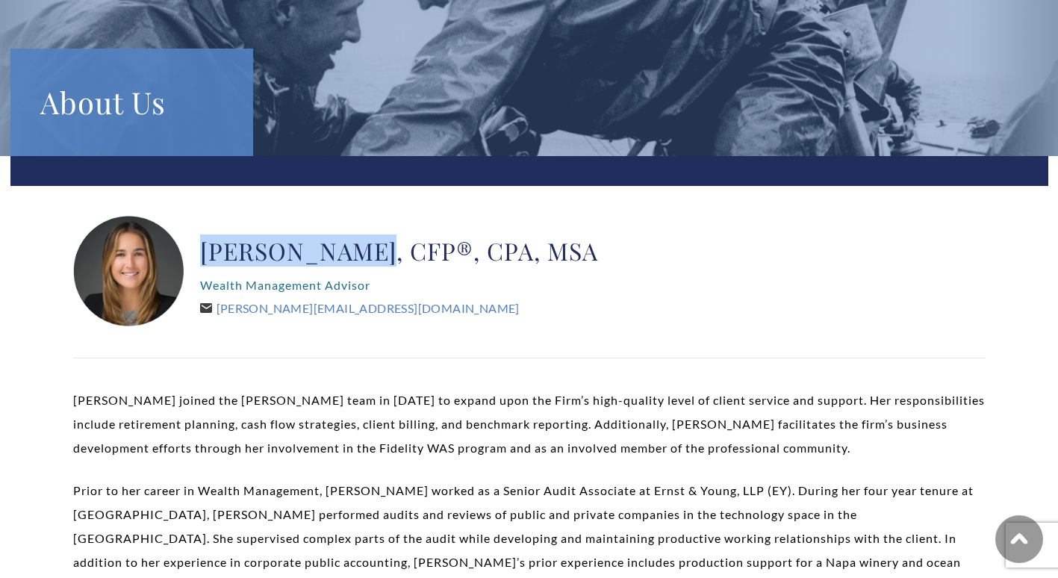
drag, startPoint x: 249, startPoint y: 255, endPoint x: 355, endPoint y: 256, distance: 106.0
click at [355, 256] on div "[PERSON_NAME], CFP®, CPA, MSA Wealth Management Advisor [PERSON_NAME][EMAIL_ADD…" at bounding box center [529, 272] width 912 height 112
copy h2 "[PERSON_NAME]"
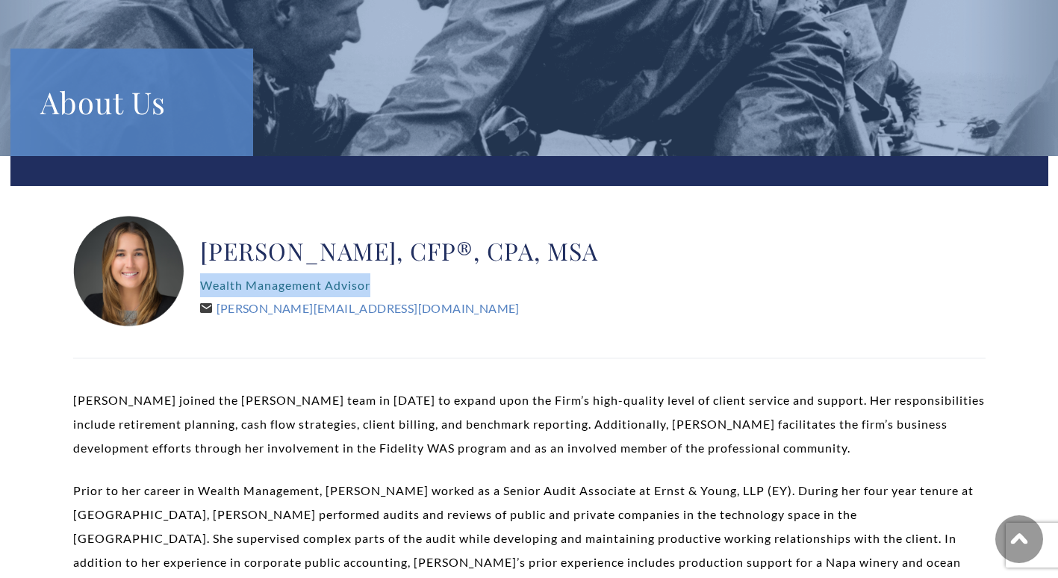
drag, startPoint x: 366, startPoint y: 281, endPoint x: 203, endPoint y: 285, distance: 162.8
click at [203, 285] on p "Wealth Management Advisor" at bounding box center [399, 285] width 398 height 24
copy p "Wealth Management Advisor"
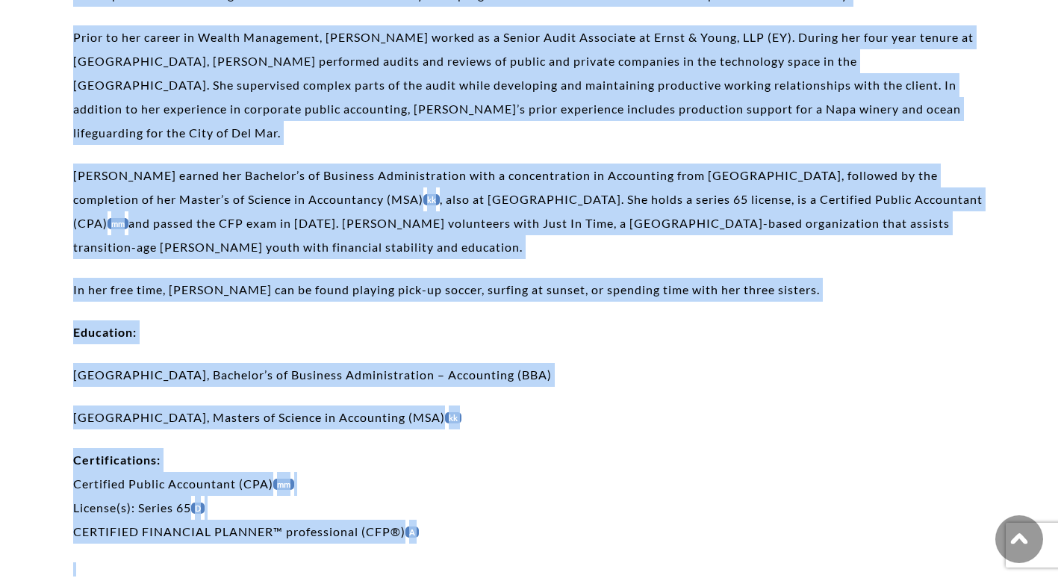
scroll to position [642, 0]
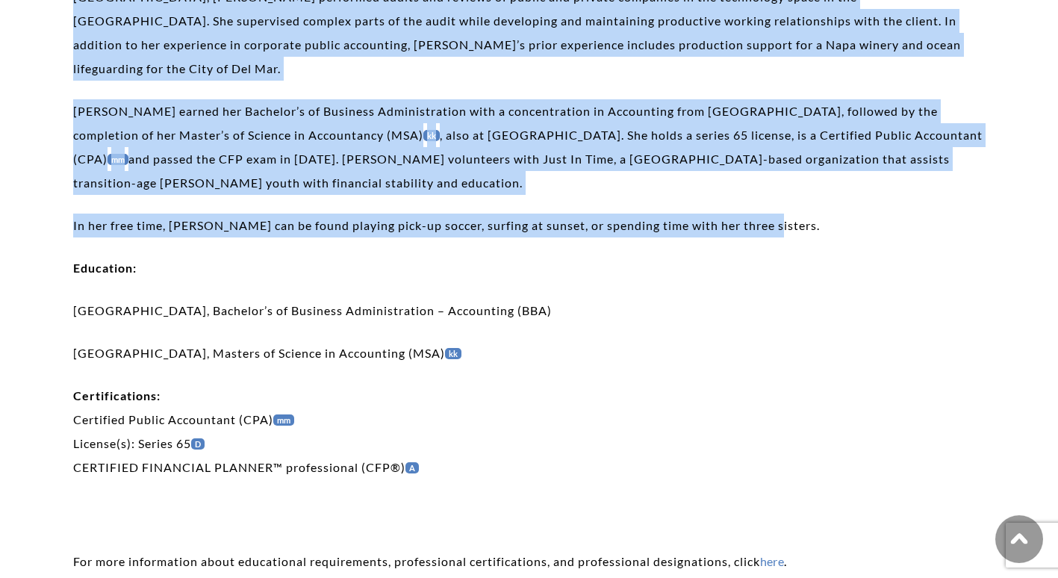
drag, startPoint x: 115, startPoint y: 296, endPoint x: 813, endPoint y: 199, distance: 704.6
click at [813, 199] on div "[PERSON_NAME], CFP®, CPA, MSA Wealth Management Advisor [PERSON_NAME][EMAIL_ADD…" at bounding box center [529, 130] width 1038 height 983
copy div "Loremi dolors ame Consectet adip el 8576 se doeius temp inc Utla’e dolo-magnaal…"
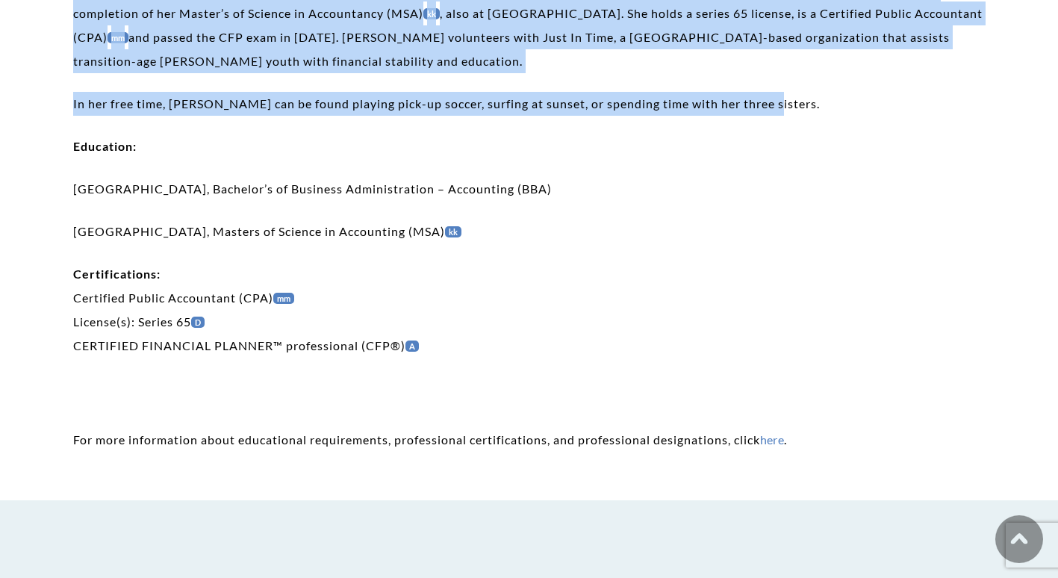
scroll to position [767, 0]
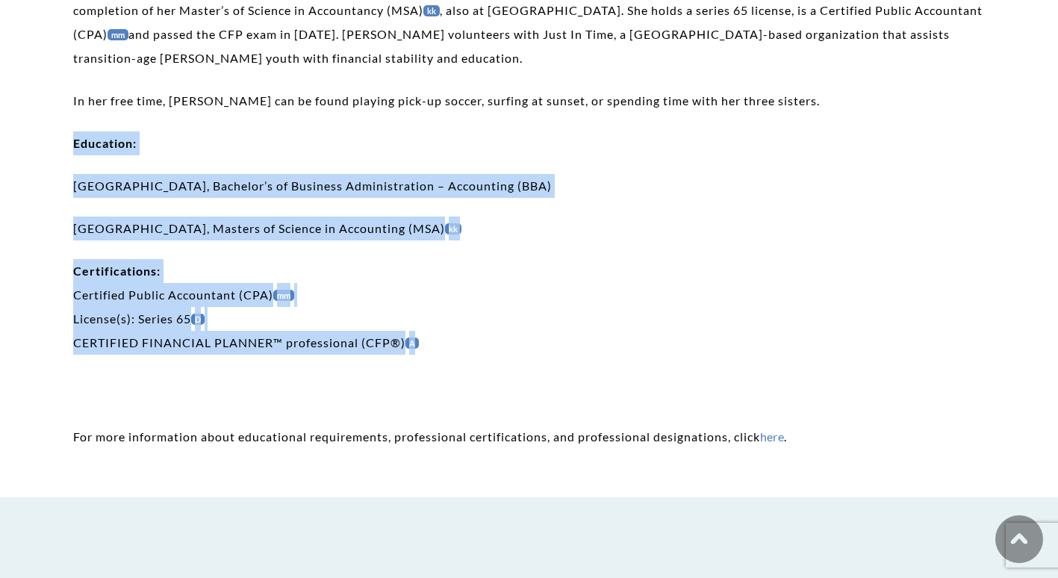
drag, startPoint x: 67, startPoint y: 131, endPoint x: 461, endPoint y: 318, distance: 436.4
click at [461, 318] on div "[PERSON_NAME], CFP®, CPA, MSA Wealth Management Advisor [PERSON_NAME][EMAIL_ADD…" at bounding box center [529, 5] width 1038 height 983
copy div "Education: [GEOGRAPHIC_DATA], Bachelor’s of Business Administration – Accountin…"
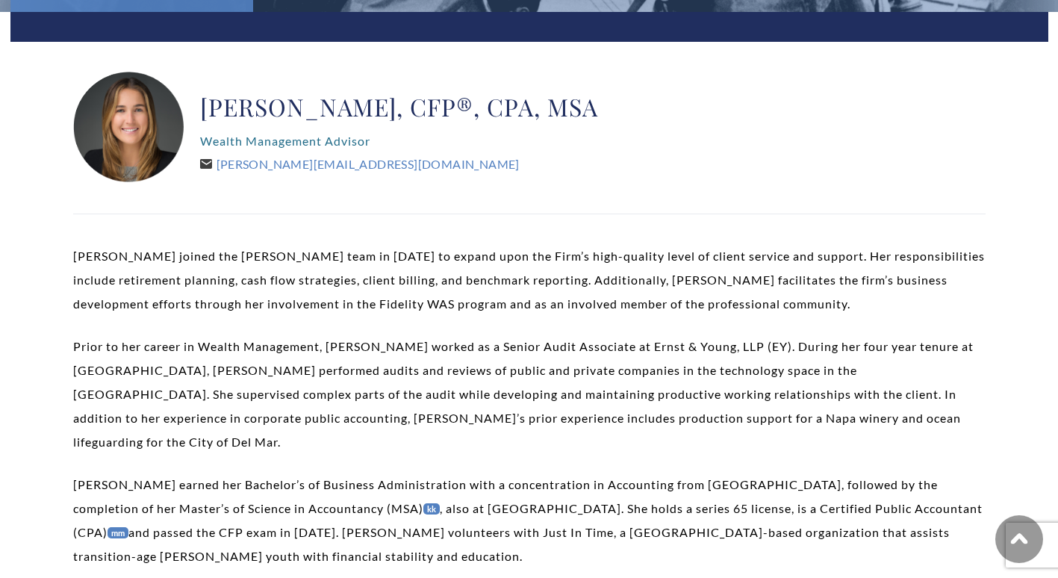
scroll to position [20, 0]
